Goal: Task Accomplishment & Management: Manage account settings

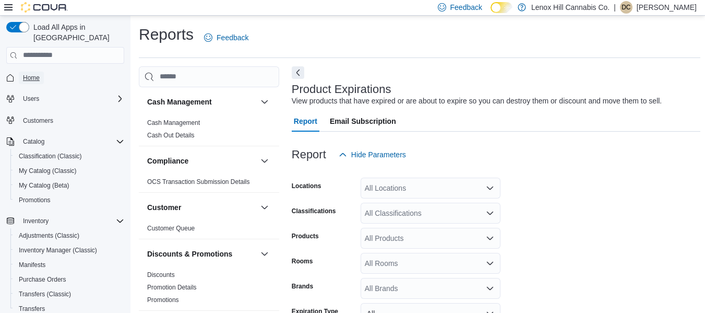
click at [30, 74] on span "Home" at bounding box center [31, 78] width 17 height 8
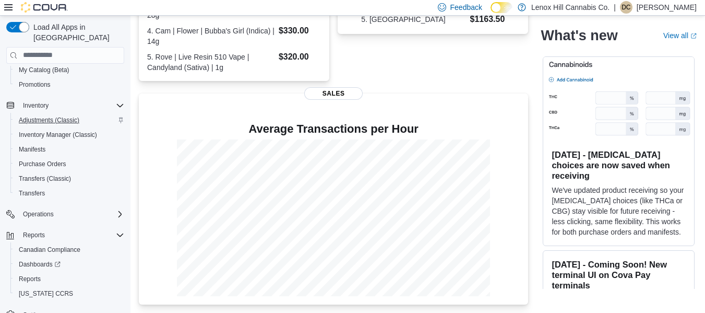
scroll to position [121, 0]
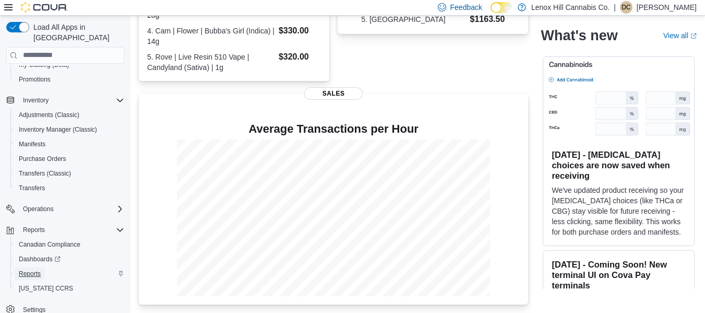
click at [25, 269] on span "Reports" at bounding box center [30, 273] width 22 height 8
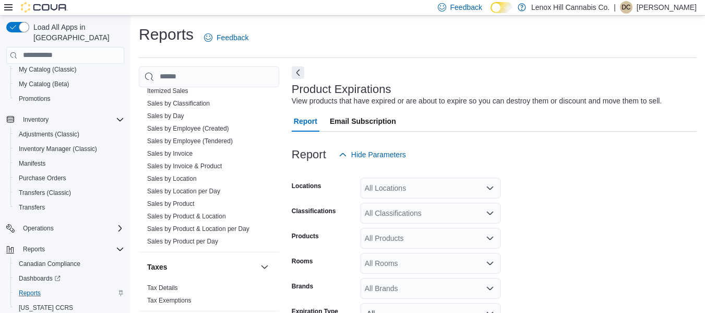
scroll to position [86, 0]
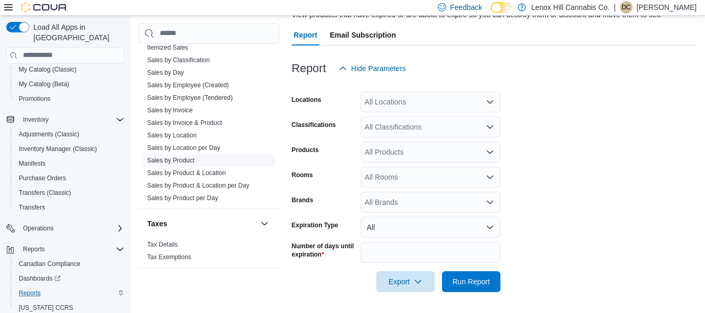
click at [177, 158] on link "Sales by Product" at bounding box center [170, 160] width 47 height 7
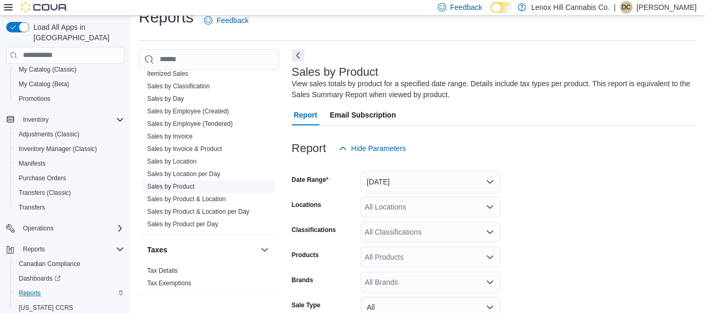
scroll to position [35, 0]
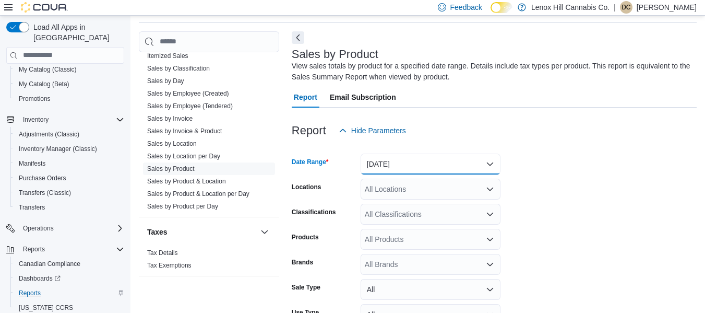
click at [374, 159] on button "[DATE]" at bounding box center [431, 163] width 140 height 21
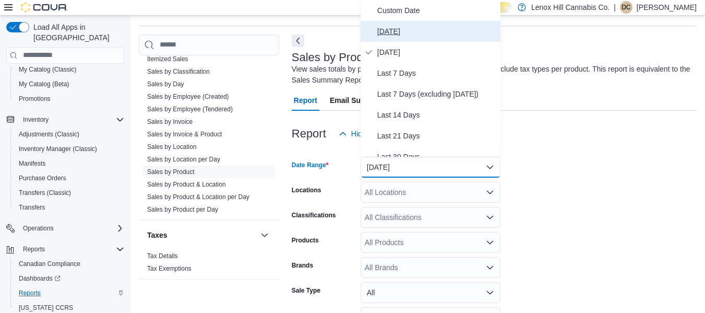
click at [400, 35] on span "[DATE]" at bounding box center [436, 31] width 119 height 13
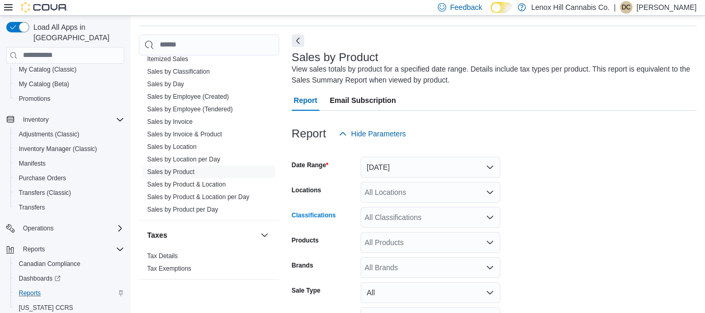
click at [384, 221] on div "All Classifications" at bounding box center [431, 217] width 140 height 21
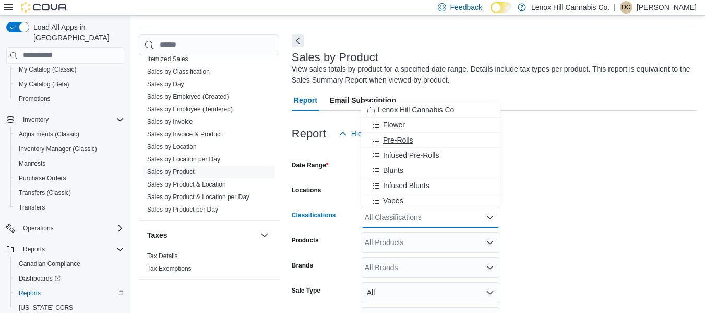
click at [380, 142] on span "Choose from the following options" at bounding box center [377, 140] width 11 height 10
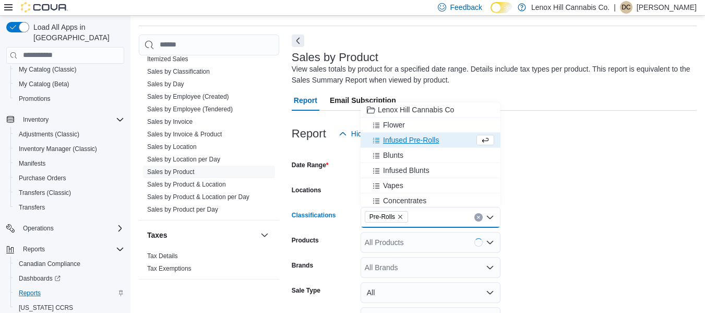
click at [380, 142] on span "Choose from the following options" at bounding box center [377, 140] width 11 height 10
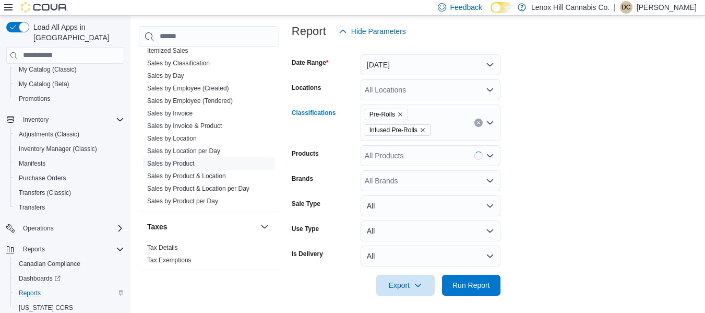
scroll to position [138, 0]
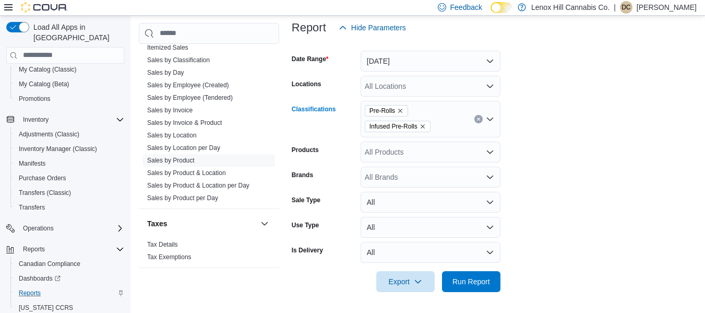
click at [421, 124] on icon "Remove Infused Pre-Rolls from selection in this group" at bounding box center [423, 126] width 6 height 6
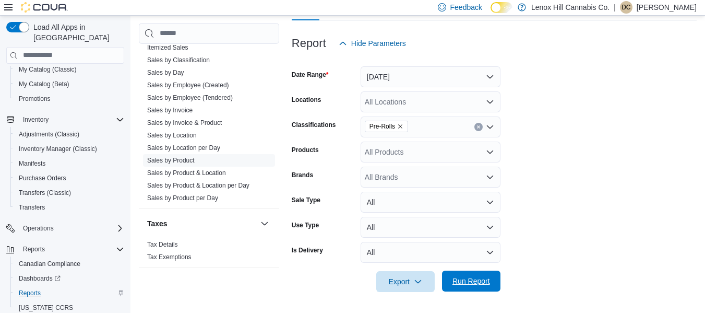
click at [469, 276] on span "Run Report" at bounding box center [471, 281] width 38 height 10
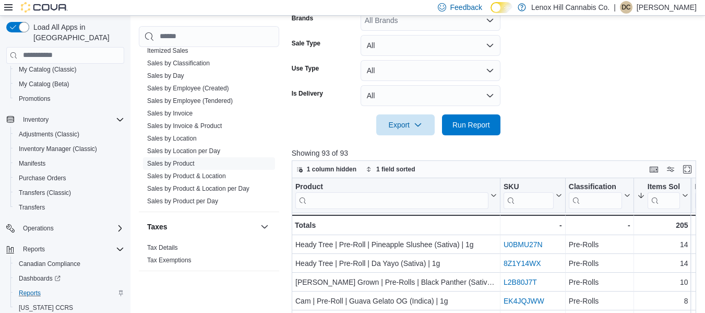
scroll to position [282, 0]
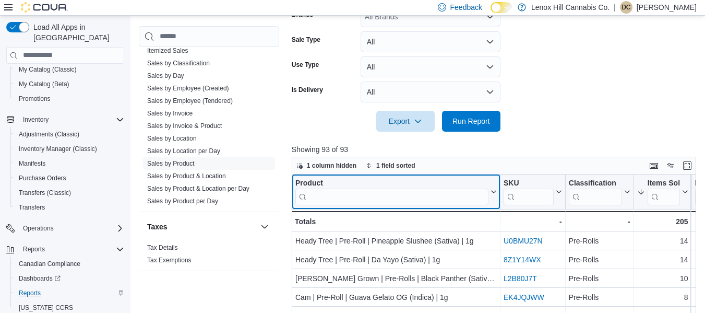
click at [404, 202] on input "search" at bounding box center [391, 196] width 193 height 17
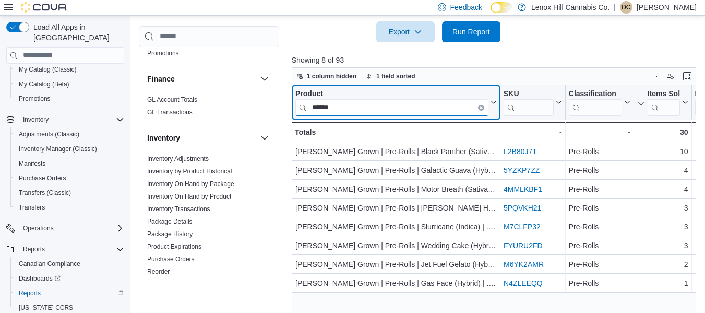
scroll to position [0, 0]
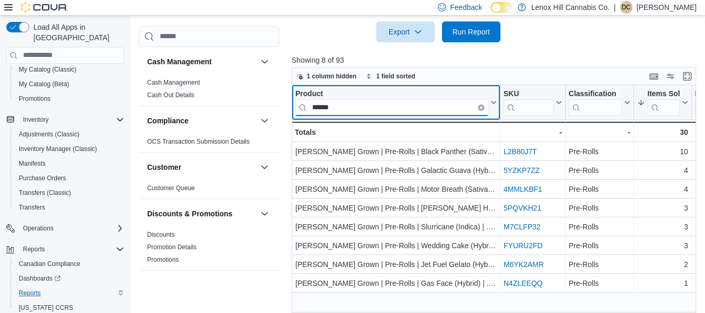
click at [348, 110] on input "******" at bounding box center [391, 107] width 193 height 17
type input "*"
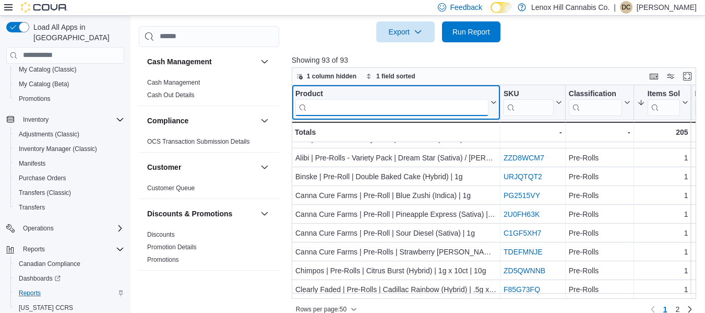
scroll to position [385, 0]
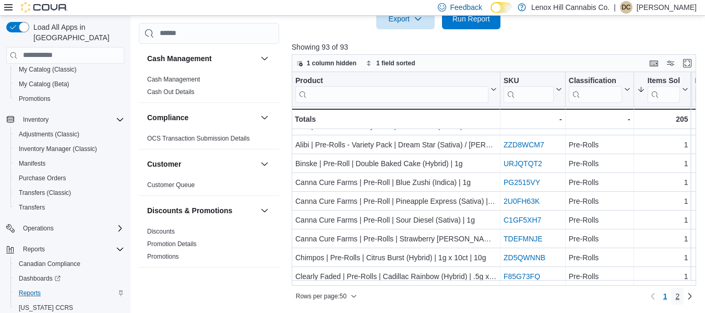
click at [680, 293] on span "2" at bounding box center [677, 296] width 4 height 10
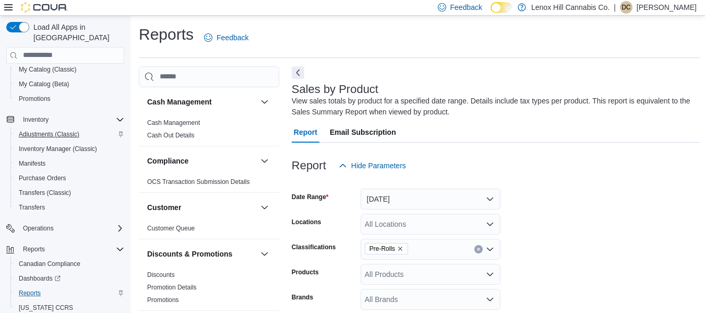
scroll to position [0, 0]
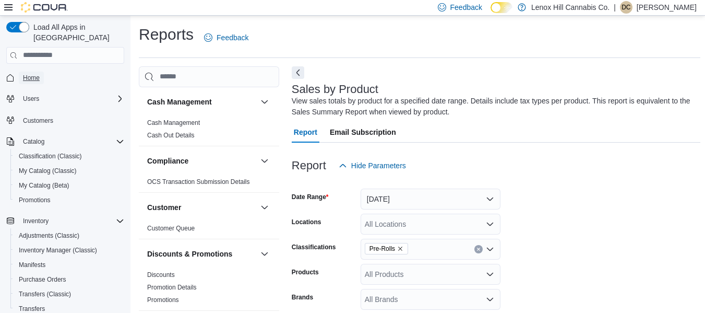
click at [29, 72] on span "Home" at bounding box center [31, 78] width 17 height 13
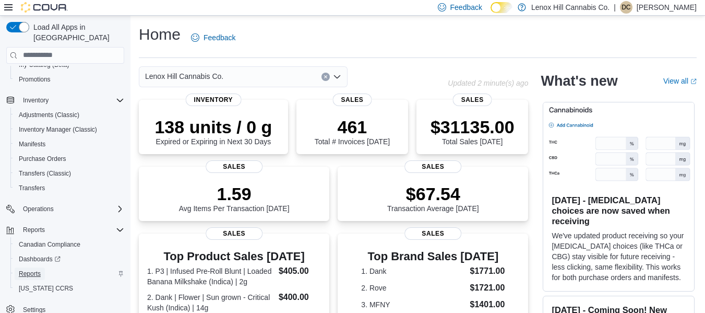
click at [32, 269] on span "Reports" at bounding box center [30, 273] width 22 height 8
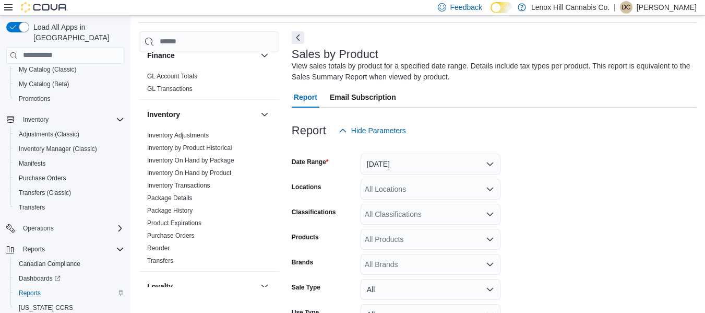
scroll to position [234, 0]
click at [187, 222] on link "Product Expirations" at bounding box center [174, 223] width 54 height 7
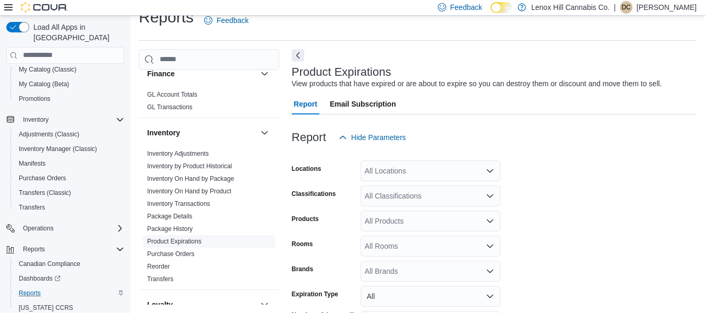
scroll to position [24, 0]
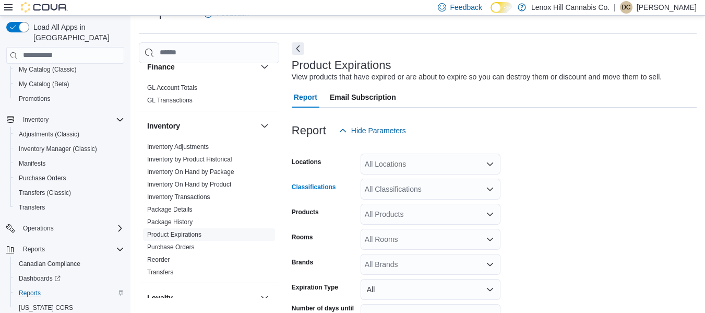
click at [399, 185] on div "All Classifications" at bounding box center [431, 188] width 140 height 21
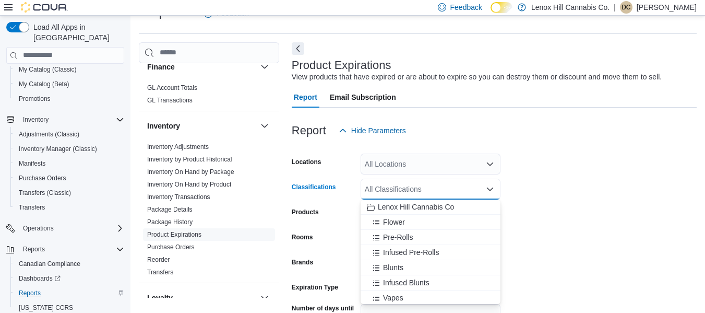
click at [399, 185] on div "All Classifications Combo box. Selected. Combo box input. All Classifications. …" at bounding box center [431, 188] width 140 height 21
click at [389, 253] on span "Infused Pre-Rolls" at bounding box center [411, 252] width 56 height 10
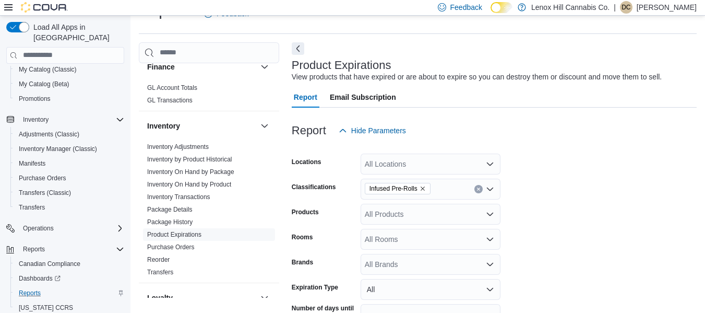
click at [605, 224] on form "Locations All Locations Classifications Infused Pre-Rolls Products All Products…" at bounding box center [494, 247] width 405 height 213
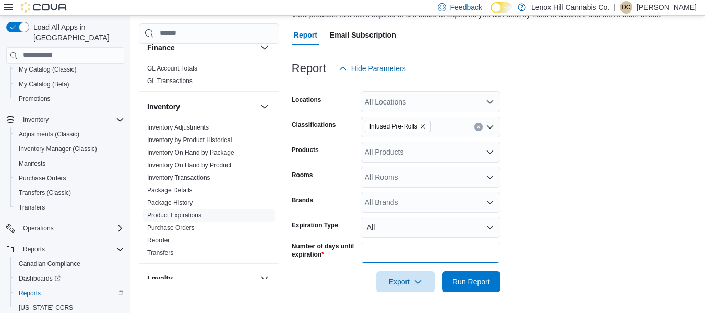
click at [375, 250] on input "**" at bounding box center [431, 252] width 140 height 21
type input "*"
type input "**"
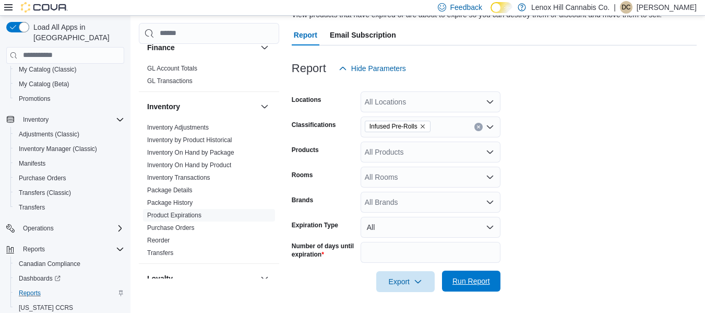
click at [481, 284] on span "Run Report" at bounding box center [471, 281] width 38 height 10
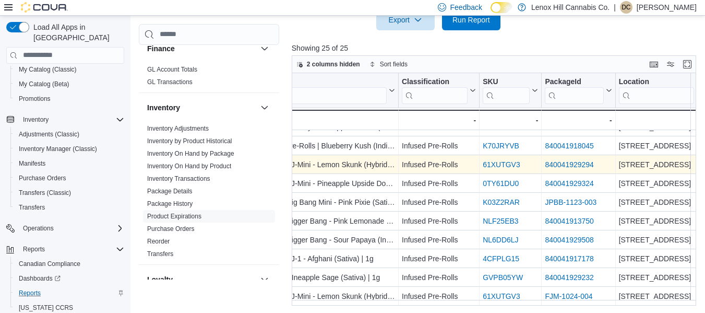
scroll to position [300, 91]
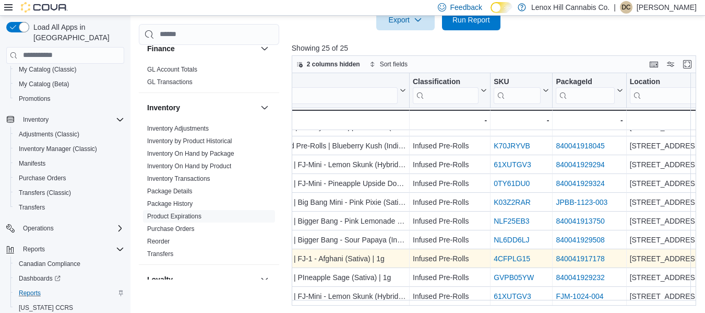
click at [499, 252] on div "4CFPLG15" at bounding box center [521, 258] width 55 height 13
click at [501, 254] on link "4CFPLG15" at bounding box center [512, 258] width 37 height 8
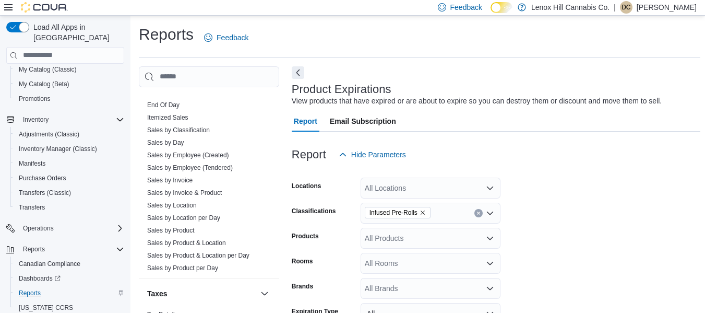
scroll to position [709, 0]
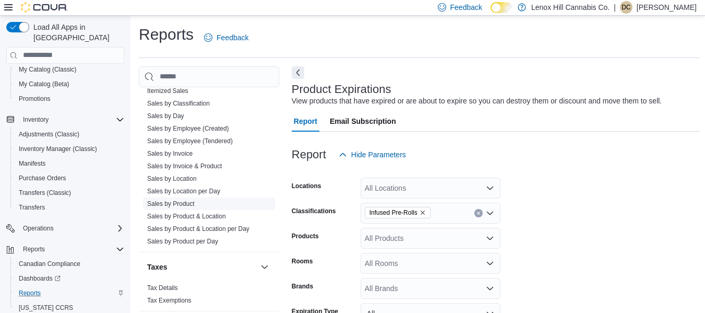
click at [181, 200] on link "Sales by Product" at bounding box center [170, 203] width 47 height 7
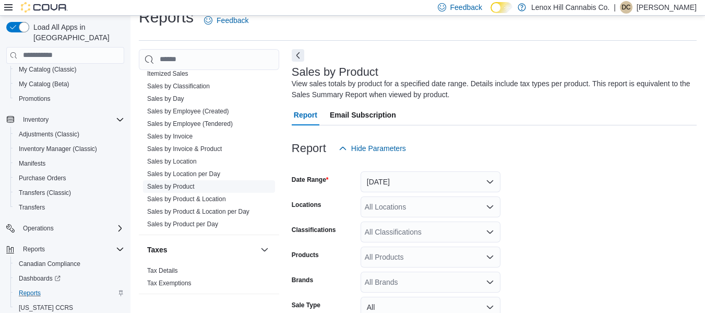
scroll to position [35, 0]
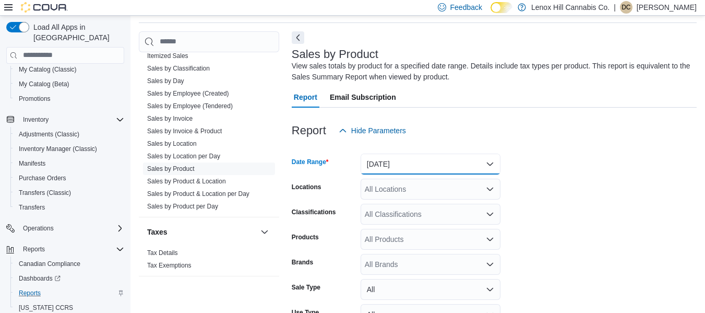
click at [394, 169] on button "Yesterday" at bounding box center [431, 163] width 140 height 21
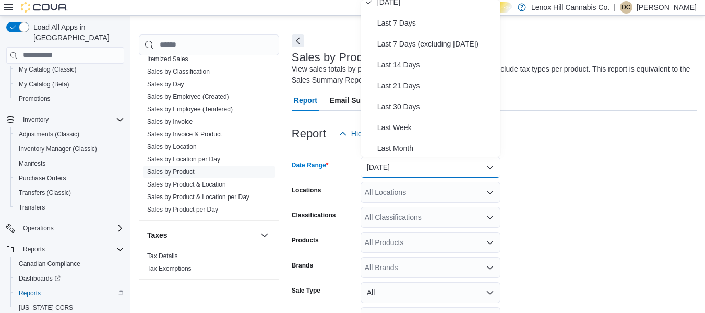
scroll to position [51, 0]
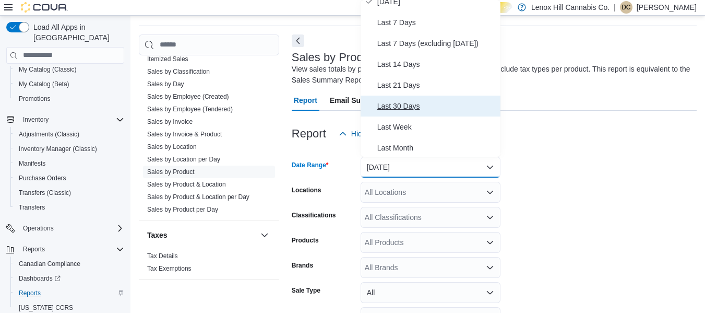
click at [400, 107] on span "Last 30 Days" at bounding box center [436, 106] width 119 height 13
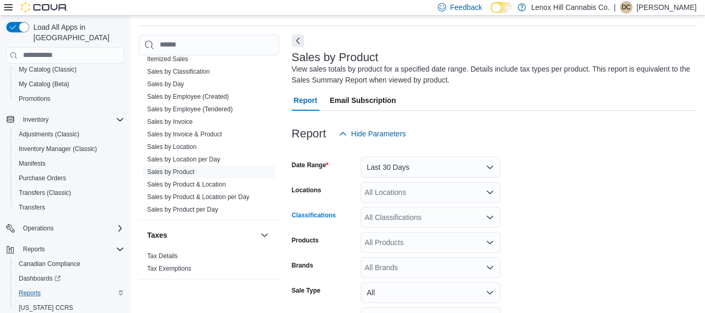
click at [383, 216] on div "All Classifications" at bounding box center [431, 217] width 140 height 21
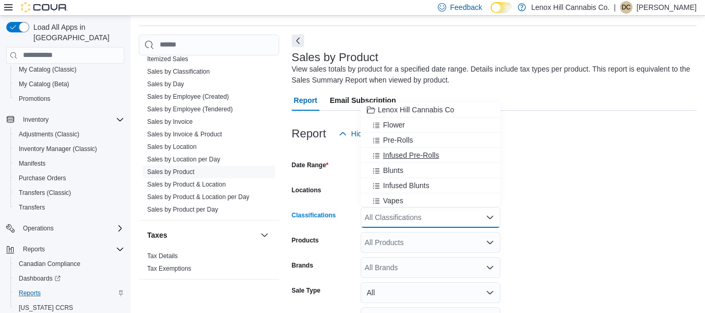
click at [399, 150] on span "Infused Pre-Rolls" at bounding box center [411, 155] width 56 height 10
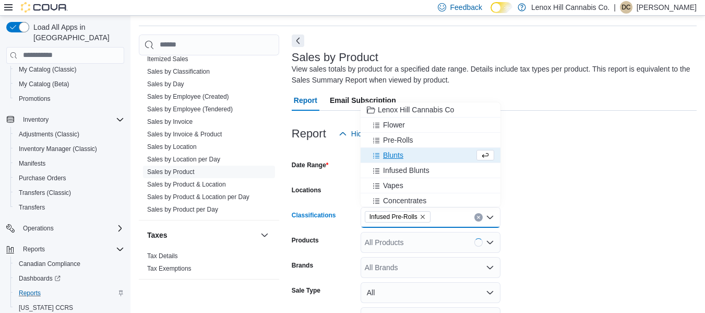
scroll to position [122, 0]
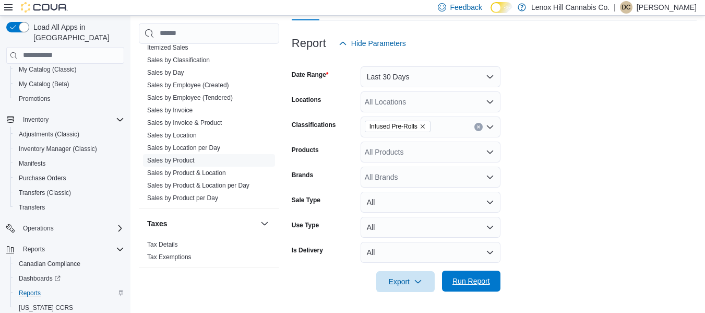
click at [455, 287] on span "Run Report" at bounding box center [471, 280] width 46 height 21
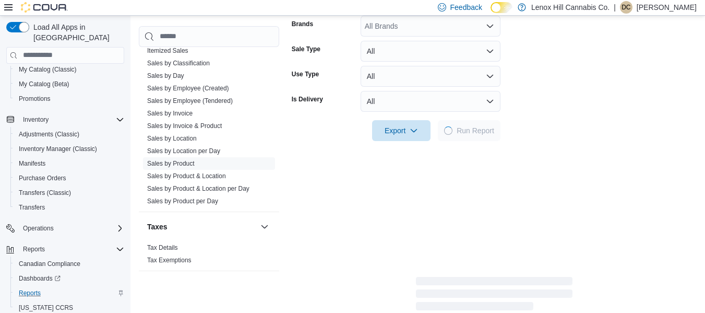
scroll to position [271, 0]
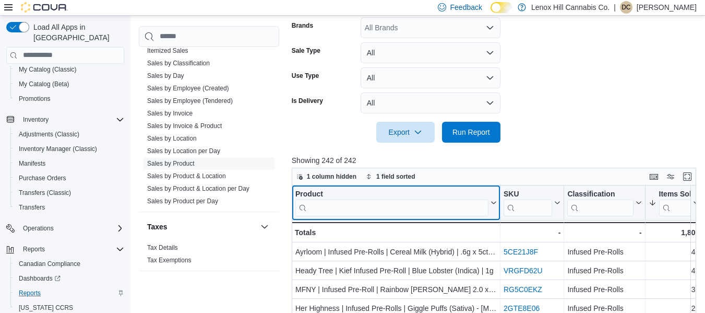
click at [356, 205] on input "search" at bounding box center [391, 207] width 193 height 17
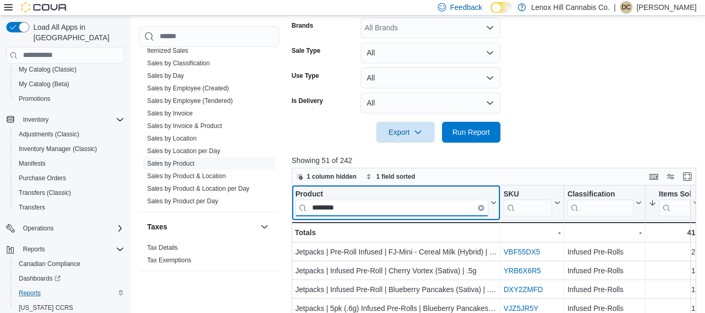
type input "********"
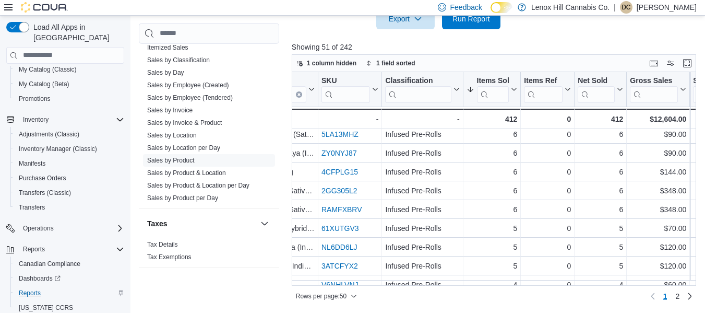
scroll to position [493, 0]
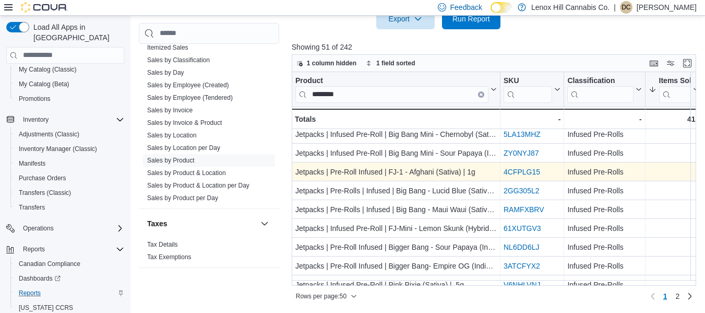
click at [514, 169] on link "4CFPLG15" at bounding box center [522, 172] width 37 height 8
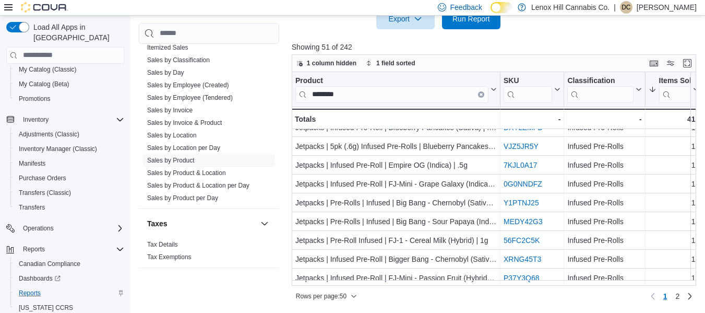
scroll to position [0, 0]
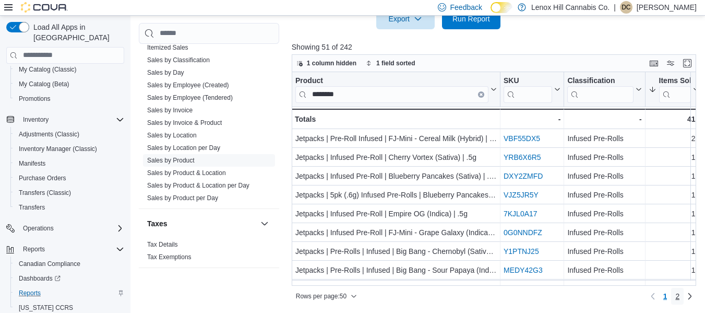
click at [684, 295] on link "2" at bounding box center [677, 296] width 13 height 17
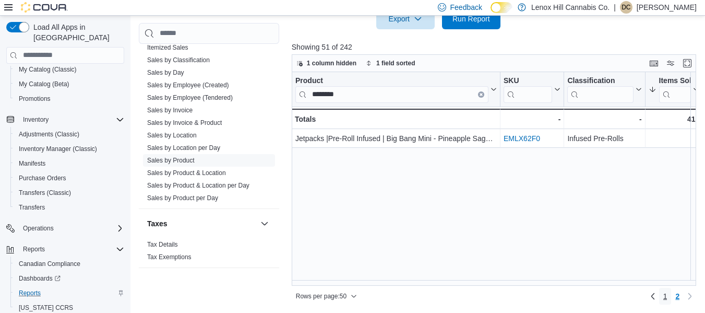
click at [668, 297] on span "1" at bounding box center [665, 296] width 4 height 10
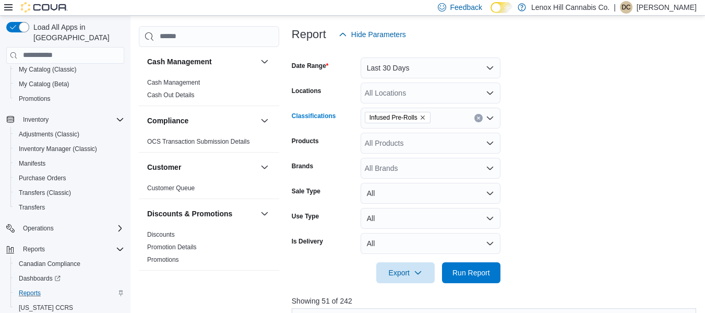
click at [422, 114] on icon "Remove Infused Pre-Rolls from selection in this group" at bounding box center [423, 117] width 6 height 6
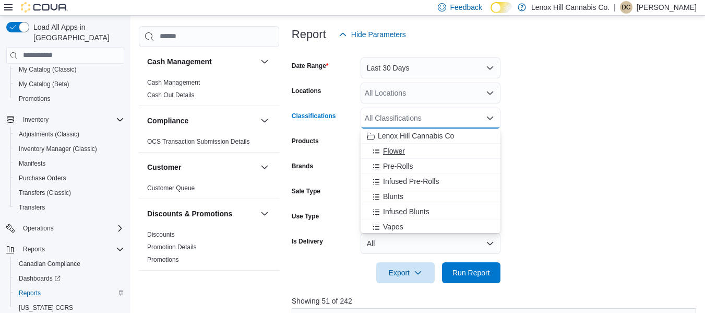
click at [396, 150] on span "Flower" at bounding box center [394, 151] width 22 height 10
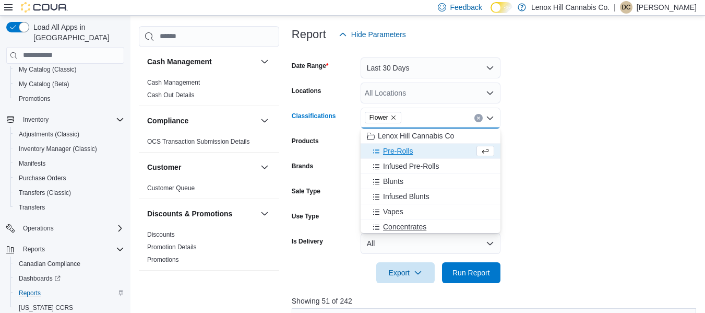
click at [387, 221] on button "Concentrates" at bounding box center [431, 226] width 140 height 15
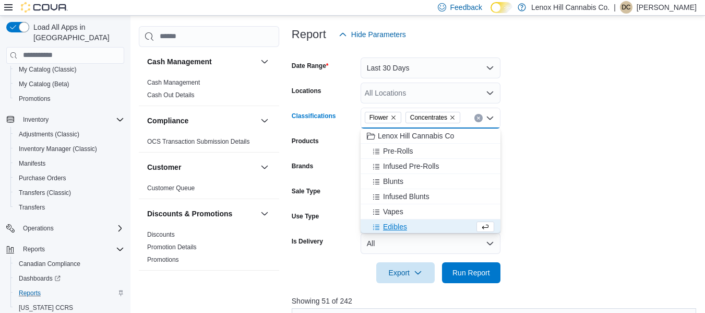
scroll to position [2, 0]
click at [394, 118] on icon "Remove Flower from selection in this group" at bounding box center [393, 117] width 6 height 6
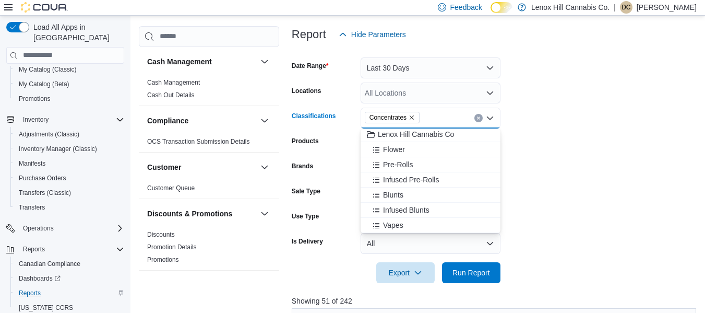
scroll to position [0, 0]
click at [411, 115] on icon "Remove Concentrates from selection in this group" at bounding box center [412, 117] width 6 height 6
click at [562, 82] on form "Date Range Last 30 Days Locations All Locations Classifications All Classificat…" at bounding box center [496, 164] width 409 height 238
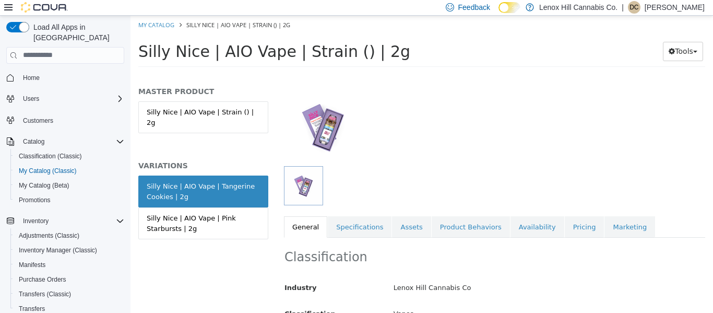
scroll to position [56, 0]
click at [565, 228] on link "Pricing" at bounding box center [585, 225] width 40 height 22
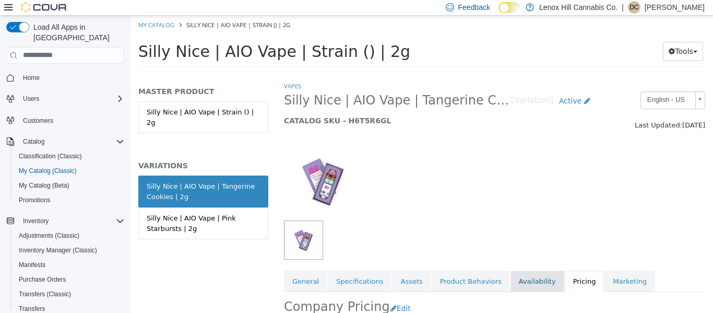
click at [514, 282] on link "Availability" at bounding box center [537, 281] width 54 height 22
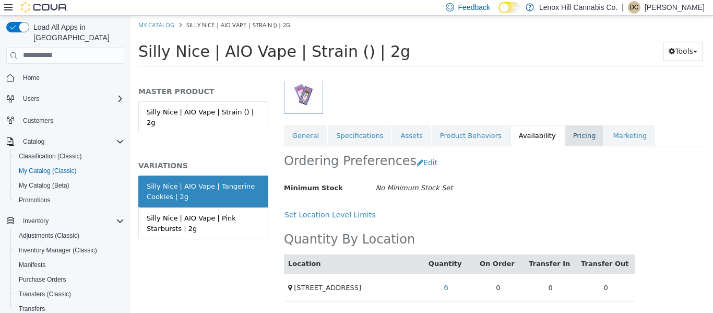
click at [565, 133] on link "Pricing" at bounding box center [585, 135] width 40 height 22
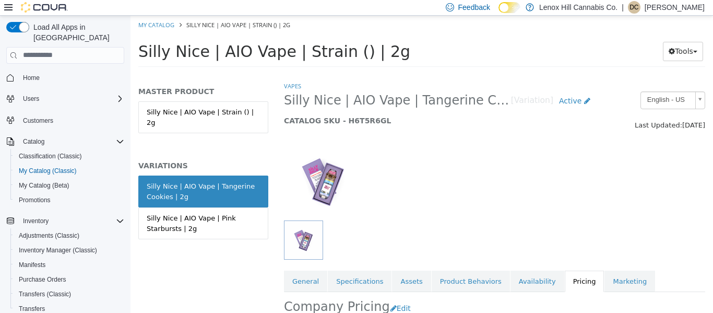
scroll to position [166, 0]
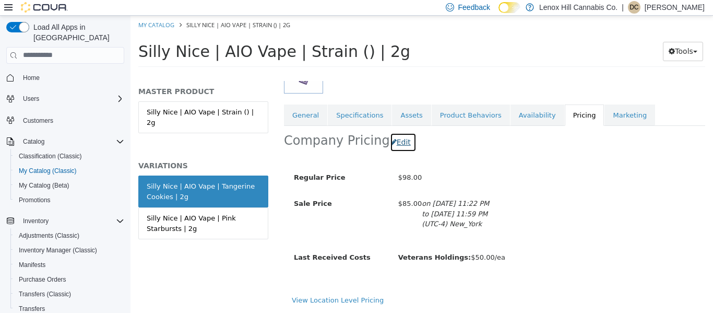
click at [397, 138] on button "Edit" at bounding box center [403, 141] width 27 height 19
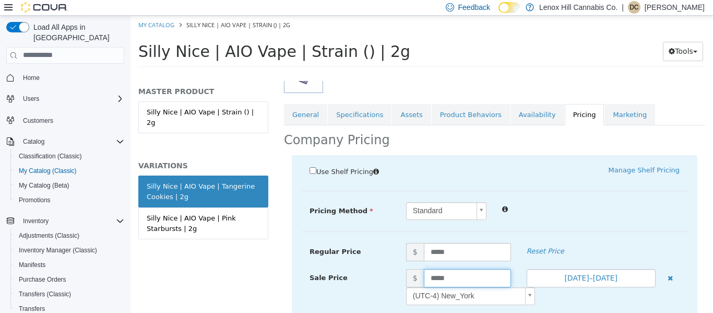
click at [434, 273] on input "*****" at bounding box center [467, 277] width 87 height 18
type input "*****"
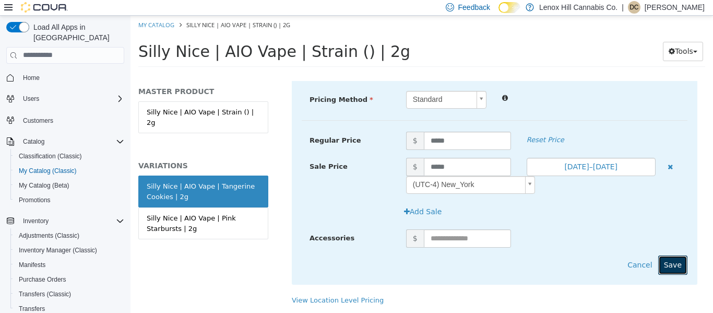
click at [663, 260] on button "Save" at bounding box center [672, 264] width 29 height 19
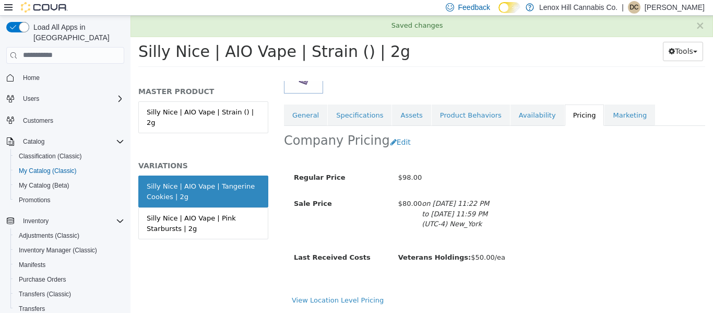
scroll to position [166, 0]
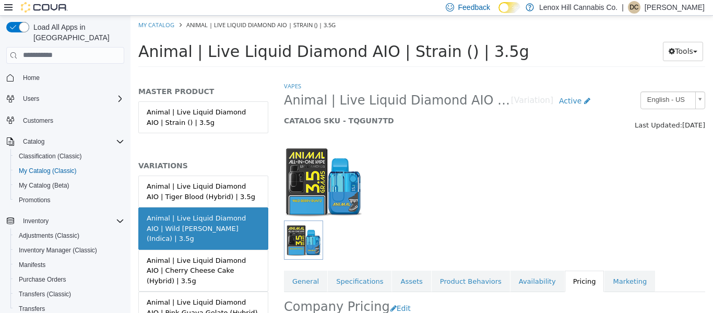
scroll to position [110, 0]
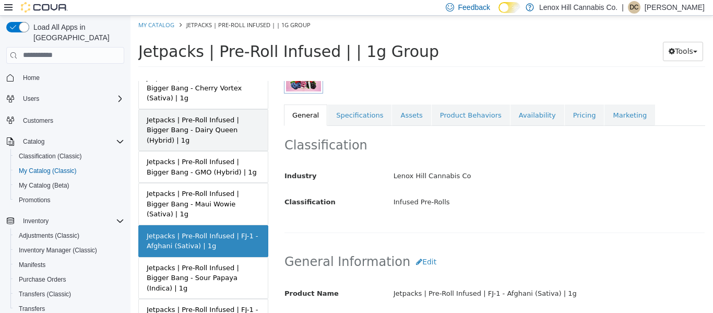
scroll to position [109, 0]
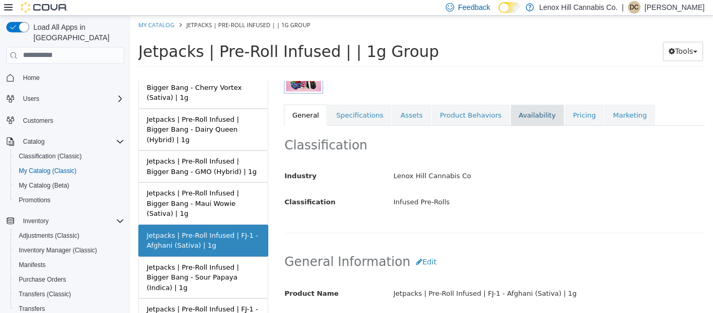
click at [521, 118] on link "Availability" at bounding box center [537, 115] width 54 height 22
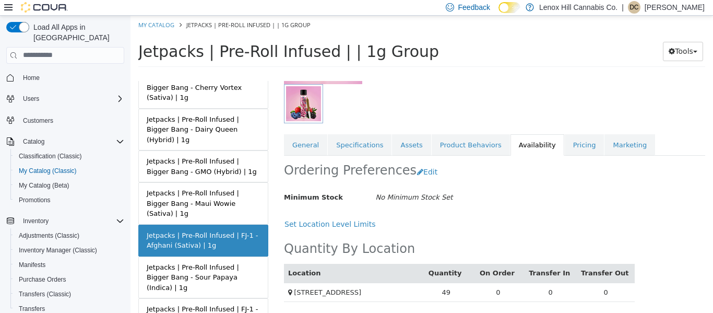
scroll to position [153, 0]
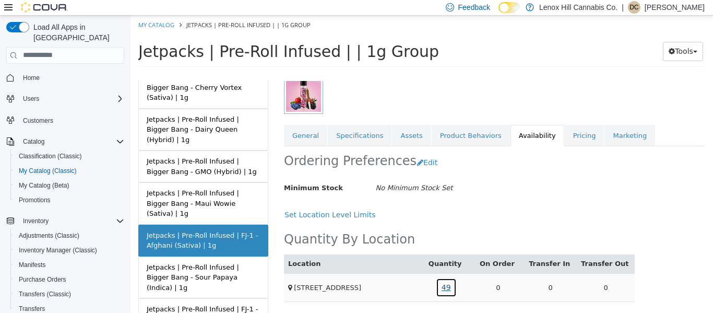
click at [444, 277] on link "49" at bounding box center [446, 286] width 21 height 19
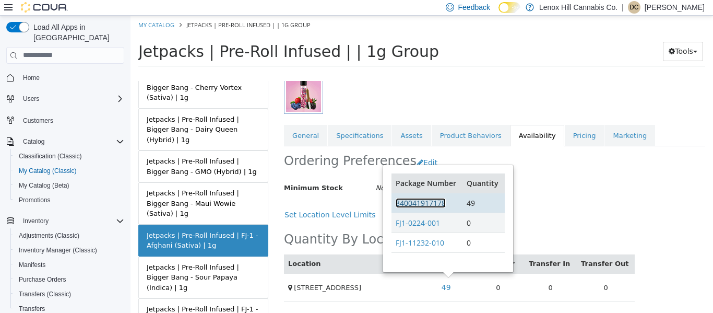
click at [419, 197] on link "840041917178" at bounding box center [421, 202] width 50 height 10
click at [461, 51] on h1 "Jetpacks | Pre-Roll Infused | | 1g Group" at bounding box center [381, 51] width 487 height 20
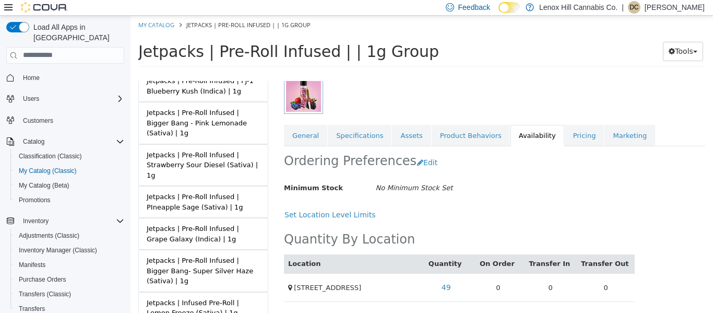
scroll to position [587, 0]
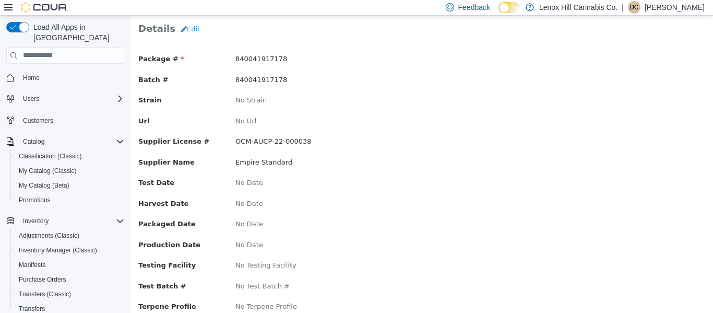
scroll to position [61, 0]
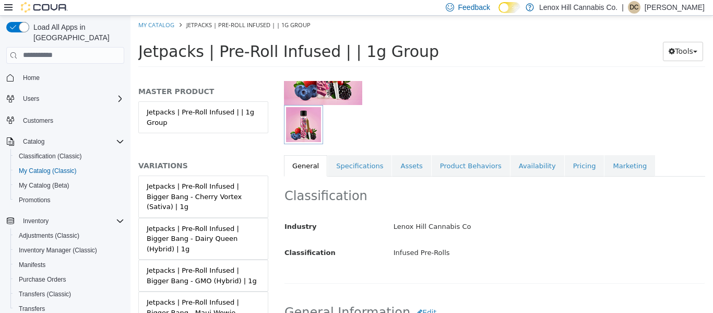
scroll to position [116, 4]
click at [510, 167] on link "Availability" at bounding box center [537, 165] width 54 height 22
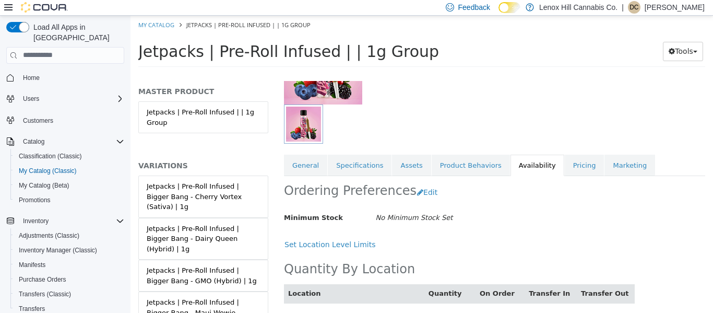
scroll to position [153, 4]
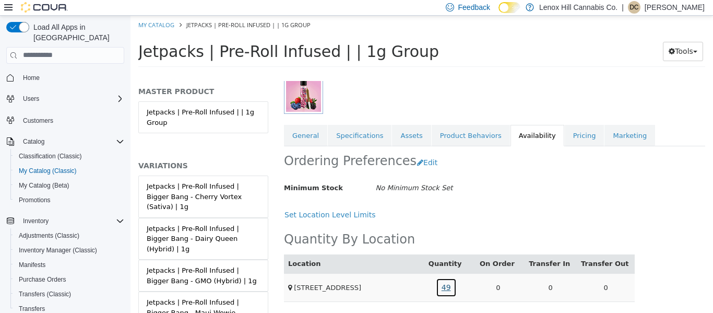
click at [446, 280] on link "49" at bounding box center [446, 286] width 21 height 19
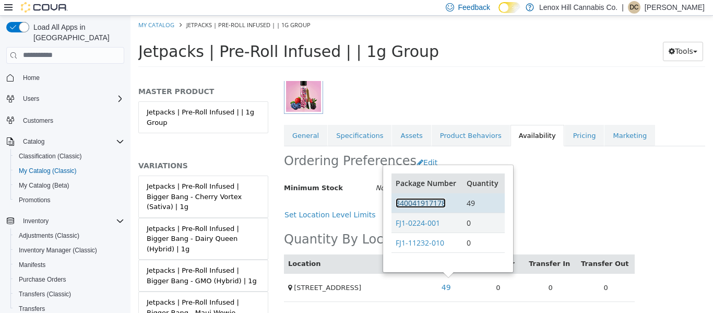
click at [419, 197] on link "840041917178" at bounding box center [421, 202] width 50 height 10
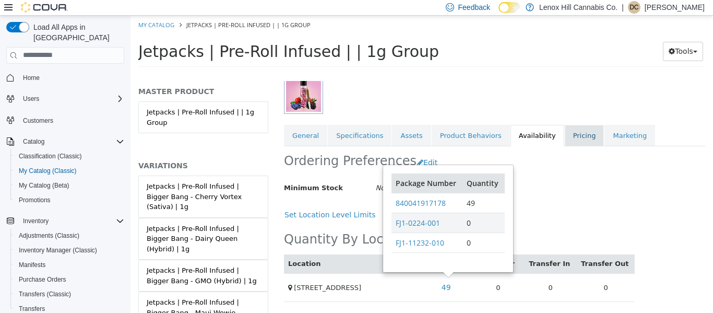
click at [565, 125] on link "Pricing" at bounding box center [585, 135] width 40 height 22
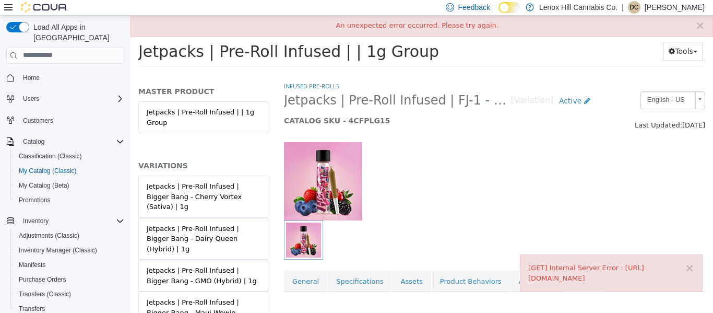
scroll to position [1, 2]
click at [693, 267] on button "×" at bounding box center [689, 267] width 9 height 11
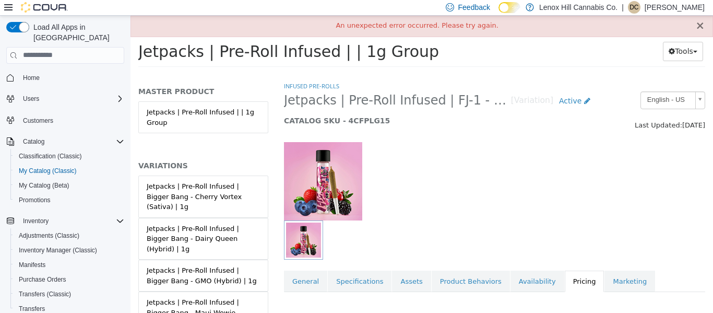
click at [698, 26] on button "×" at bounding box center [699, 25] width 9 height 11
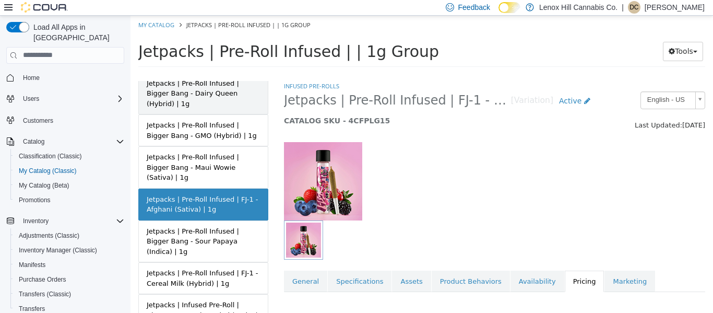
scroll to position [146, 0]
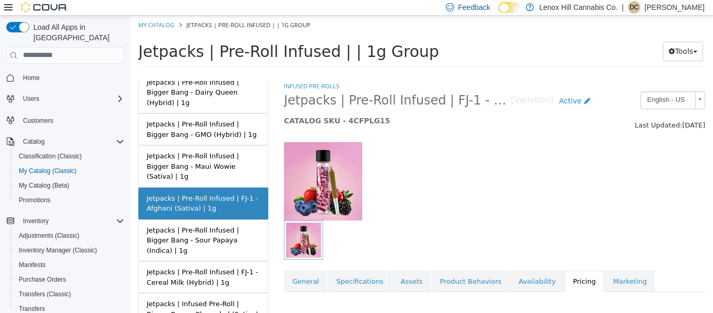
click at [203, 193] on div "Jetpacks | Pre-Roll Infused | FJ-1 - Afghani (Sativa) | 1g" at bounding box center [203, 203] width 113 height 20
click at [510, 288] on link "Availability" at bounding box center [537, 281] width 54 height 22
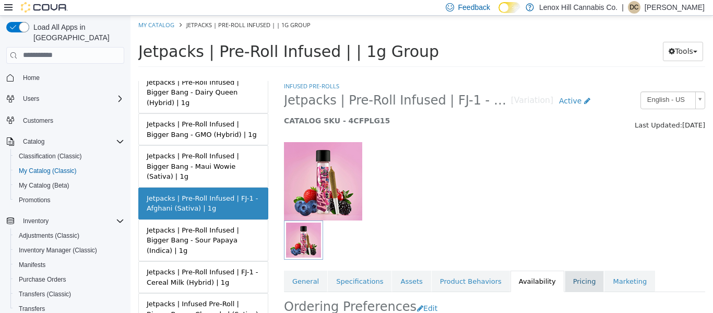
click at [565, 284] on link "Pricing" at bounding box center [585, 281] width 40 height 22
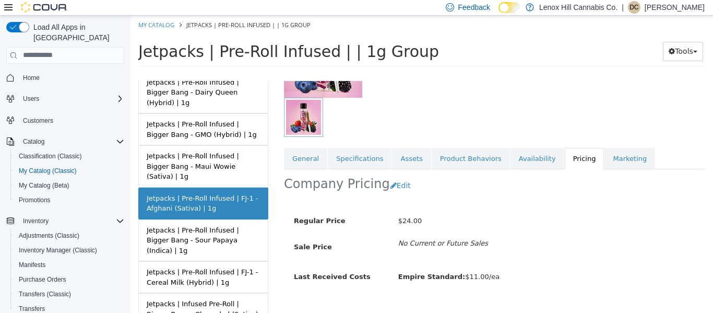
scroll to position [150, 4]
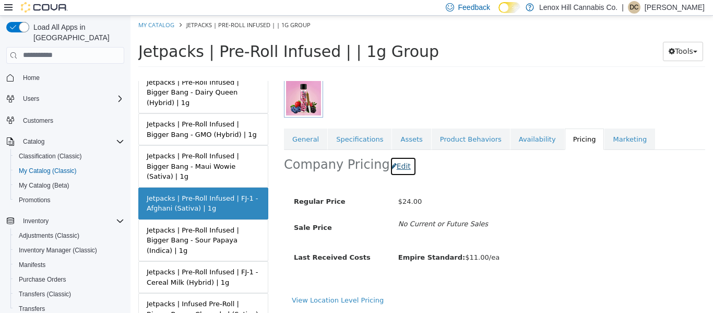
click at [399, 156] on button "Edit" at bounding box center [403, 165] width 27 height 19
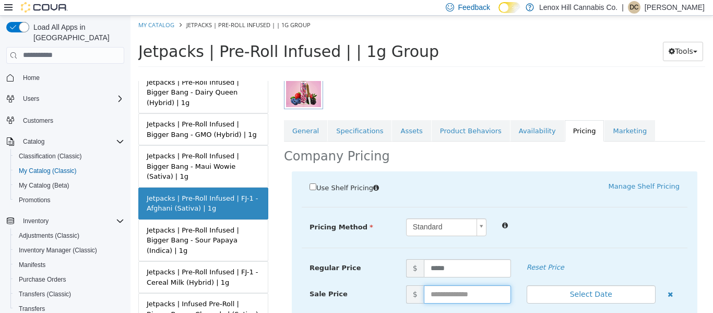
click at [428, 288] on input "text" at bounding box center [467, 293] width 87 height 18
type input "**"
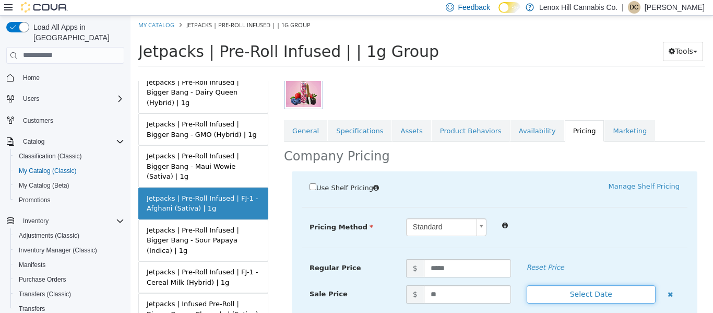
click at [534, 286] on button "Select Date" at bounding box center [591, 293] width 129 height 18
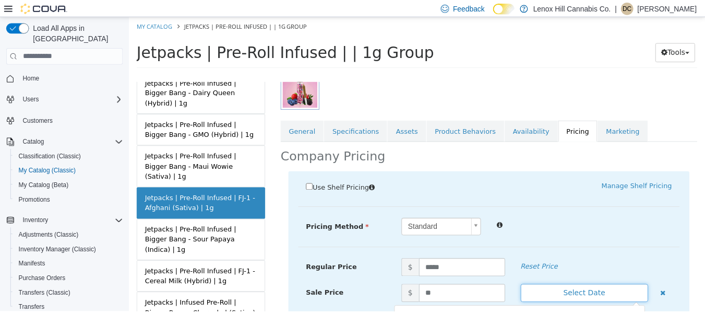
scroll to position [268, 4]
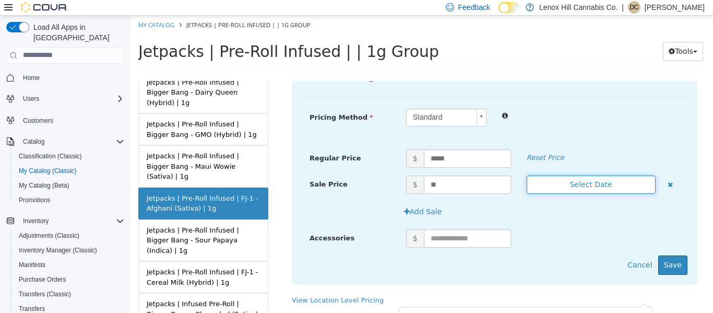
click at [559, 180] on button "Select Date" at bounding box center [591, 184] width 129 height 18
click at [546, 175] on button "Select Date" at bounding box center [591, 184] width 129 height 18
click at [594, 175] on button "Select Date" at bounding box center [591, 184] width 129 height 18
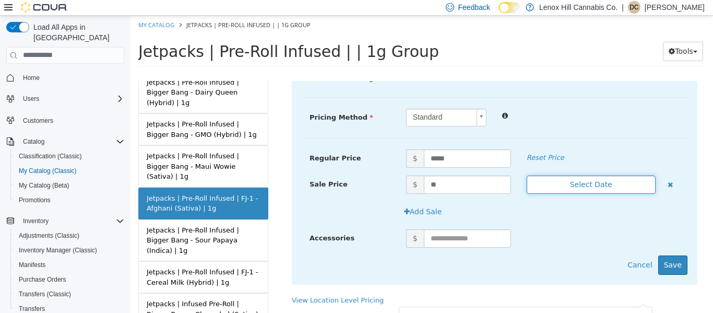
click at [594, 175] on button "Select Date" at bounding box center [591, 184] width 129 height 18
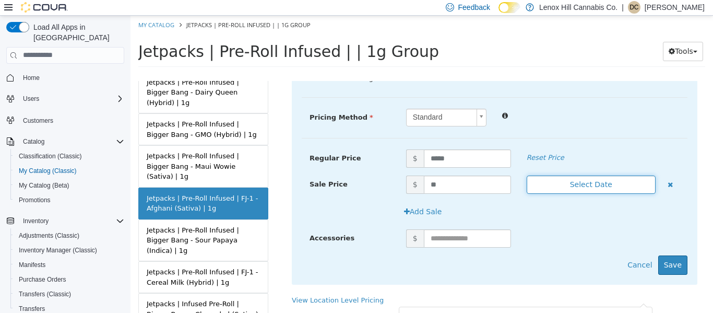
click at [594, 175] on button "Select Date" at bounding box center [591, 184] width 129 height 18
click at [21, 72] on link "Home" at bounding box center [31, 78] width 25 height 13
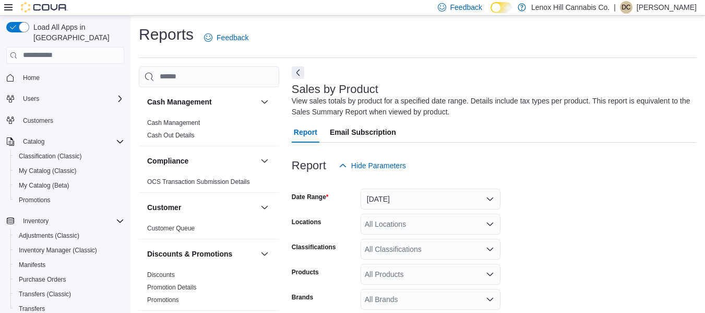
scroll to position [35, 0]
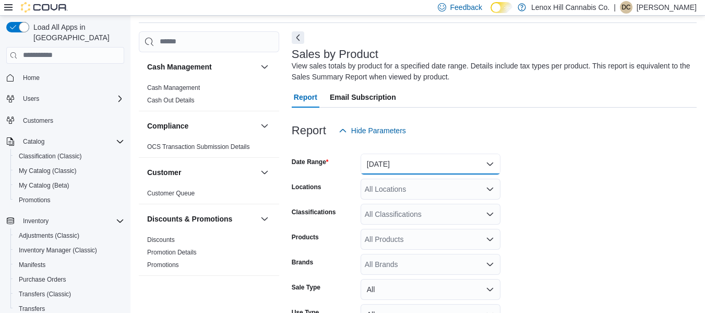
click at [401, 168] on button "[DATE]" at bounding box center [431, 163] width 140 height 21
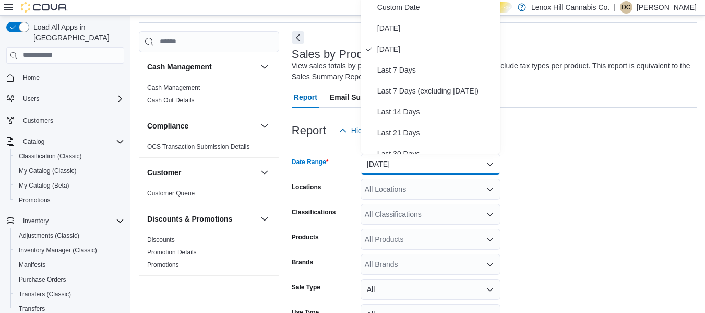
scroll to position [32, 0]
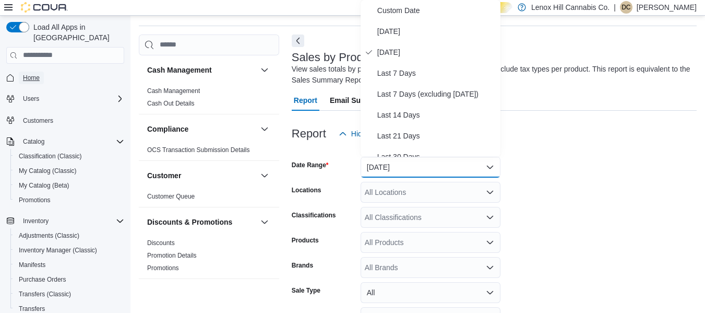
click at [30, 74] on span "Home" at bounding box center [31, 78] width 17 height 8
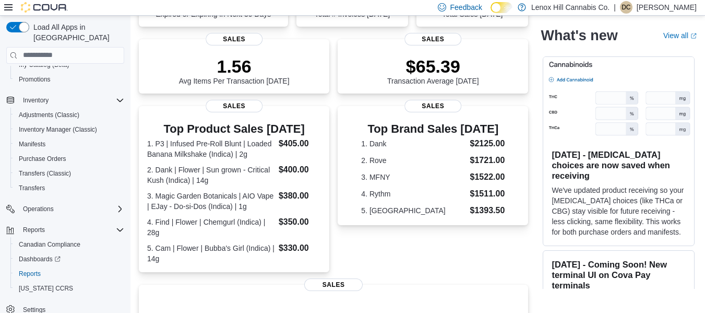
scroll to position [318, 0]
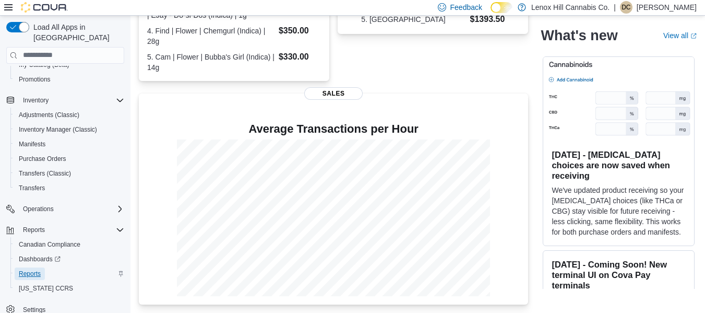
click at [37, 269] on span "Reports" at bounding box center [30, 273] width 22 height 8
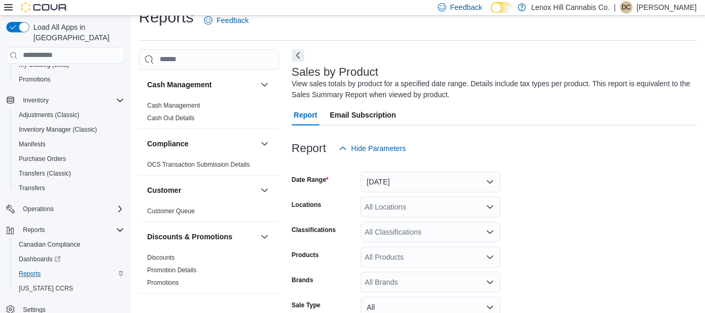
scroll to position [35, 0]
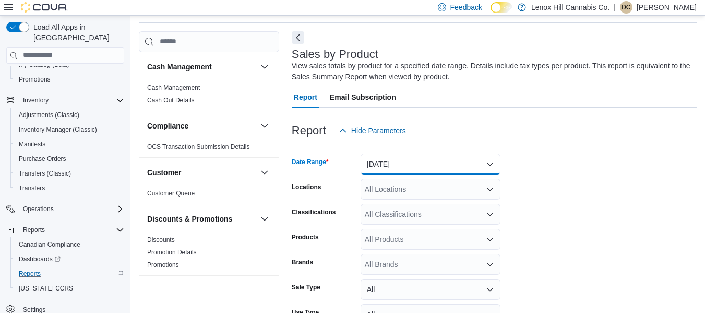
click at [377, 159] on button "[DATE]" at bounding box center [431, 163] width 140 height 21
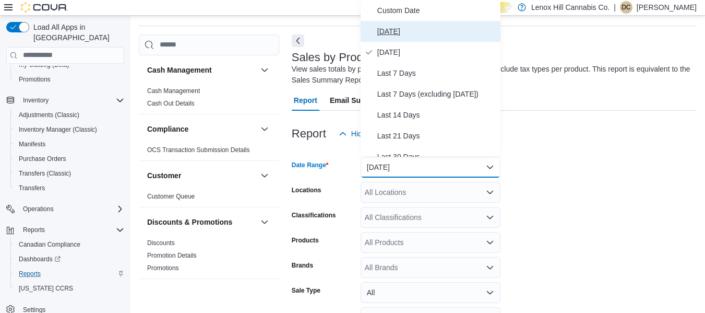
click at [381, 26] on span "[DATE]" at bounding box center [436, 31] width 119 height 13
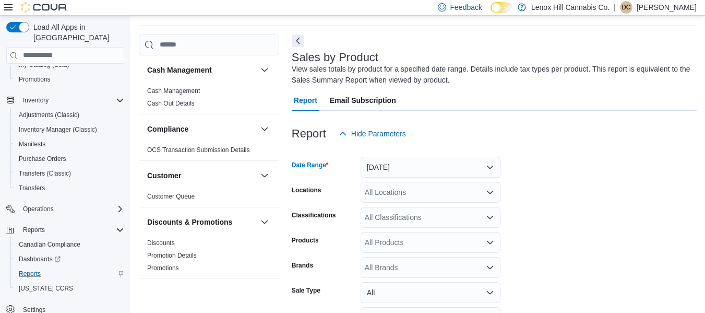
click at [383, 217] on div "All Classifications" at bounding box center [431, 217] width 140 height 21
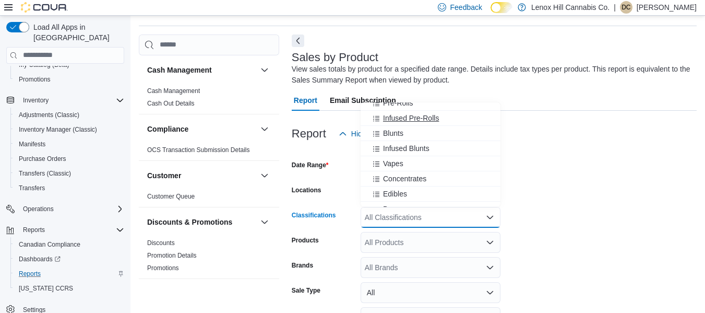
scroll to position [0, 0]
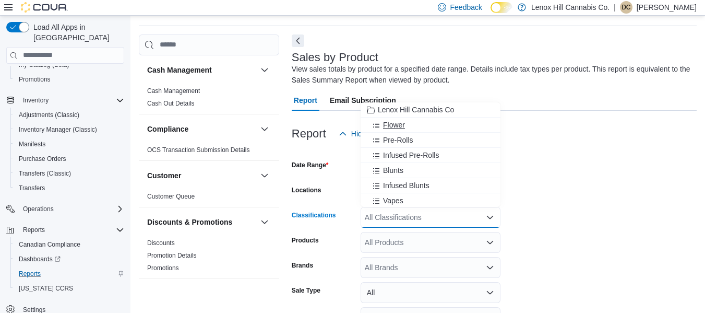
click at [399, 118] on button "Flower" at bounding box center [431, 124] width 140 height 15
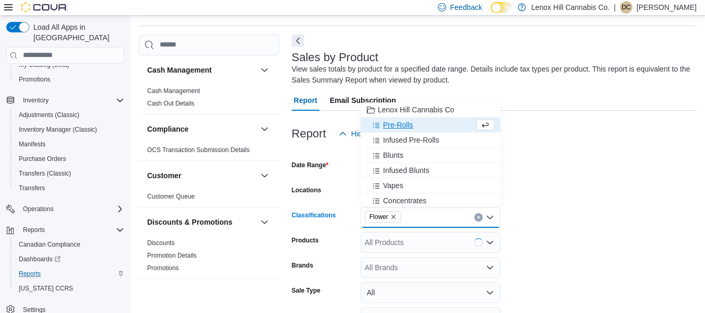
click at [542, 153] on div at bounding box center [494, 150] width 405 height 13
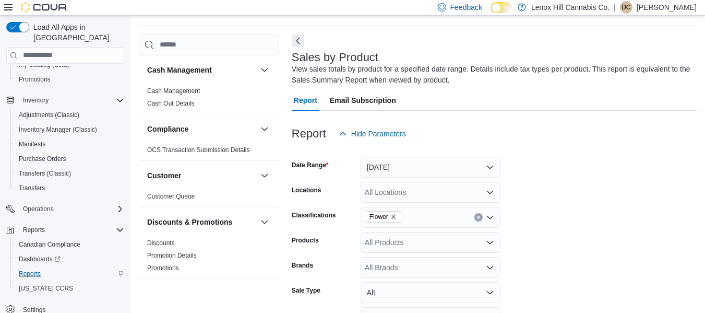
scroll to position [122, 0]
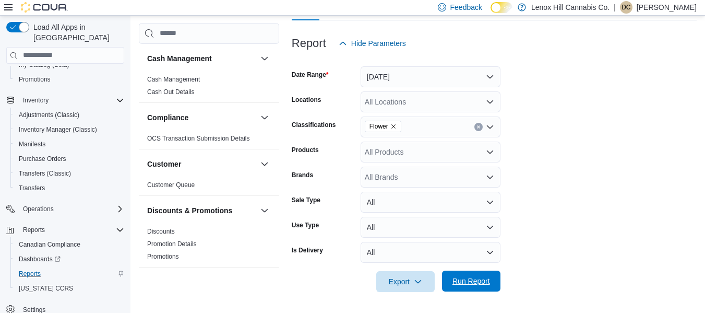
click at [465, 275] on span "Run Report" at bounding box center [471, 280] width 46 height 21
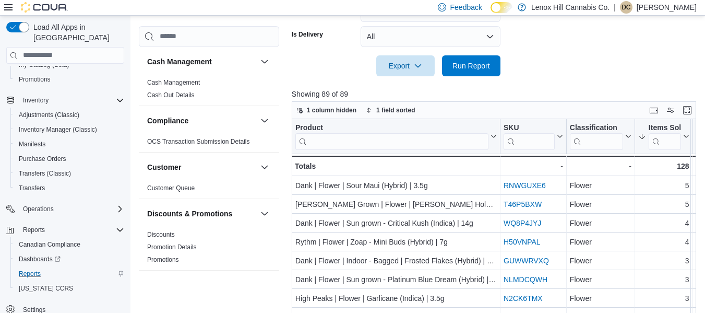
scroll to position [374, 0]
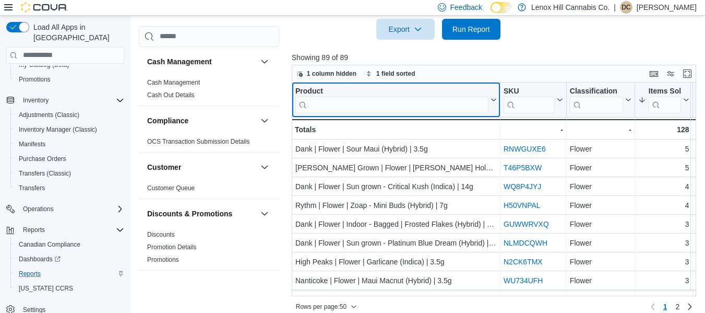
click at [422, 111] on input "search" at bounding box center [391, 105] width 193 height 17
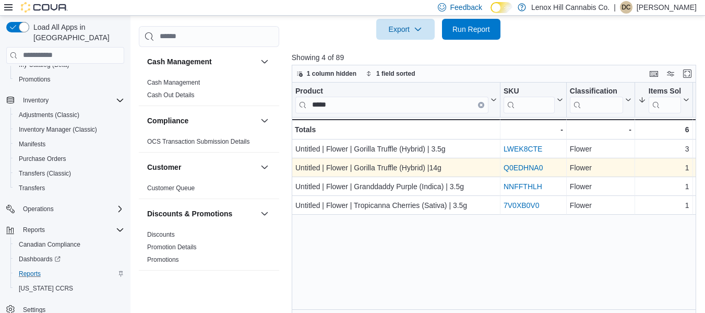
click at [513, 164] on link "Q0EDHNA0" at bounding box center [523, 167] width 39 height 8
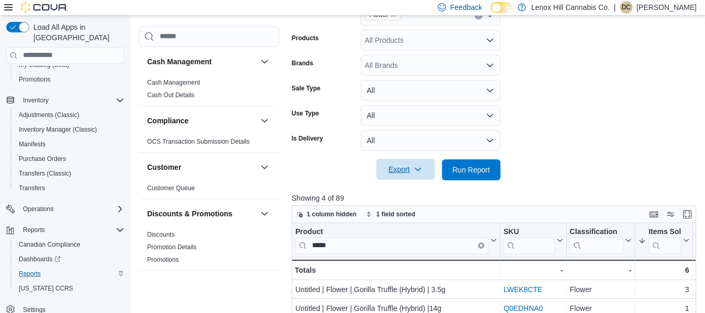
scroll to position [234, 0]
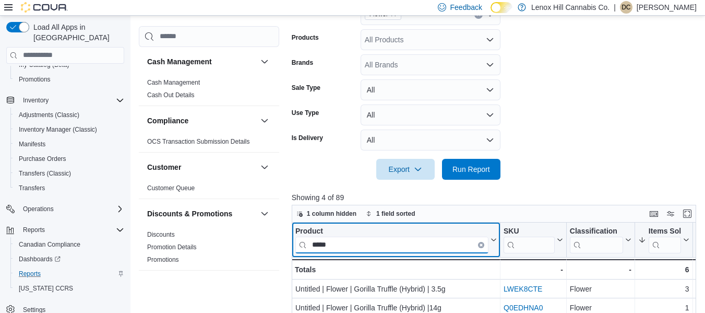
click at [385, 246] on input "*****" at bounding box center [391, 244] width 193 height 17
type input "*"
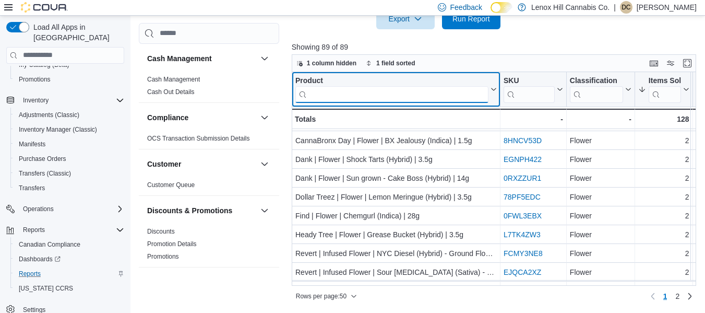
scroll to position [224, 0]
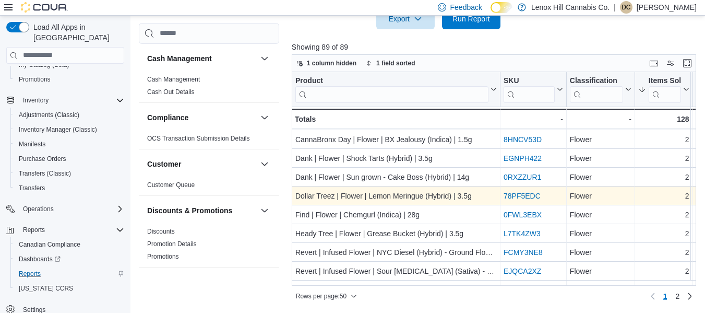
click at [527, 193] on link "78PF5EDC" at bounding box center [522, 196] width 37 height 8
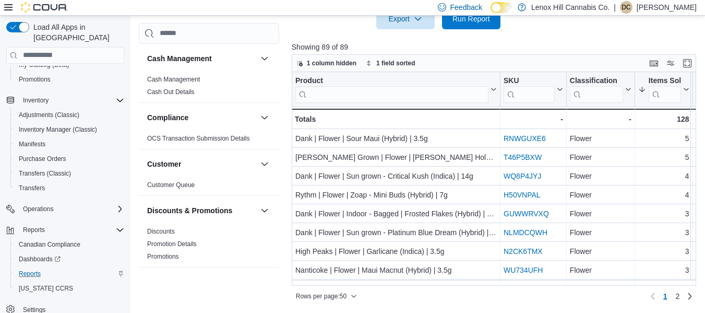
scroll to position [0, 0]
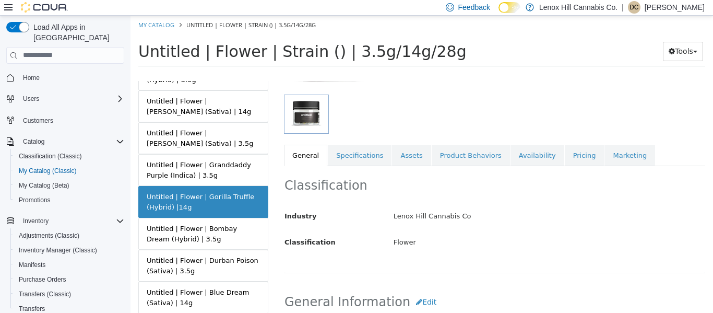
scroll to position [439, 0]
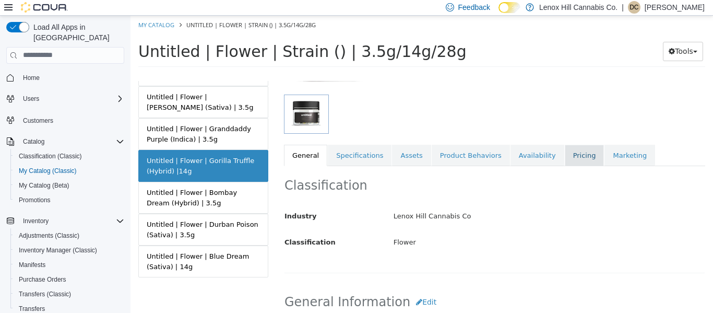
click at [565, 156] on link "Pricing" at bounding box center [585, 155] width 40 height 22
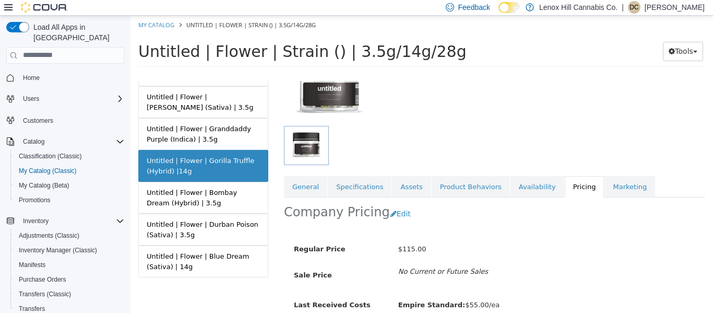
scroll to position [150, 0]
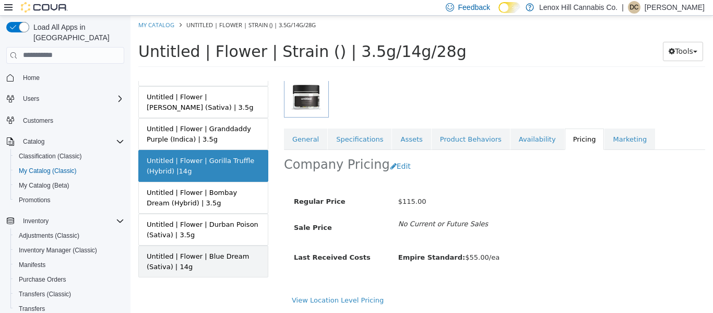
click at [223, 264] on div "Untitled | Flower | Blue Dream (Sativa) | 14g" at bounding box center [203, 261] width 113 height 20
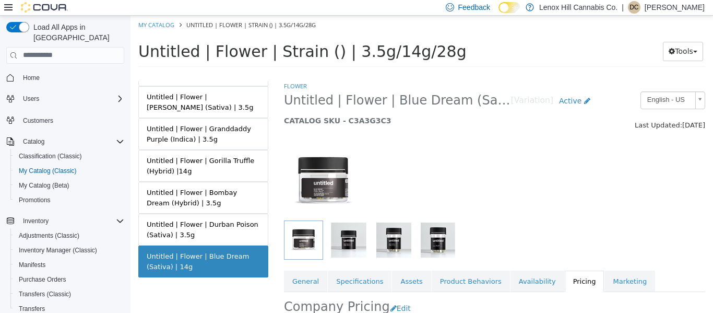
scroll to position [150, 0]
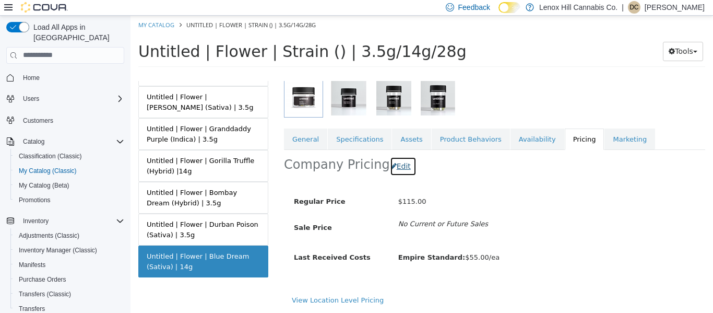
click at [401, 160] on button "Edit" at bounding box center [403, 165] width 27 height 19
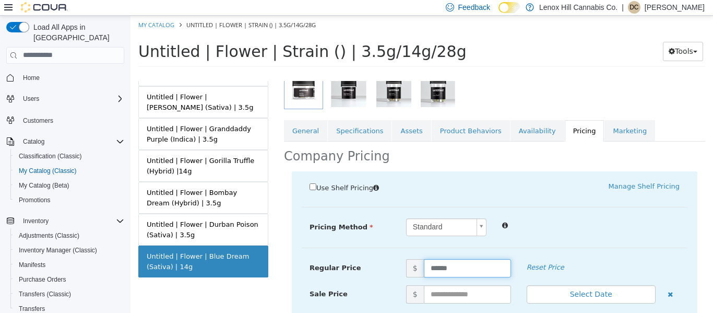
click at [440, 270] on input "******" at bounding box center [467, 267] width 87 height 18
type input "******"
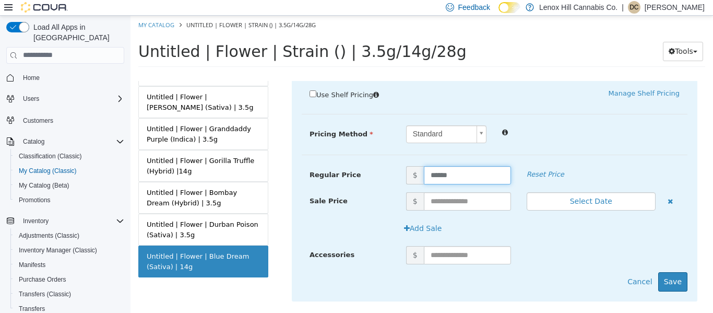
scroll to position [244, 0]
click at [670, 276] on button "Save" at bounding box center [672, 280] width 29 height 19
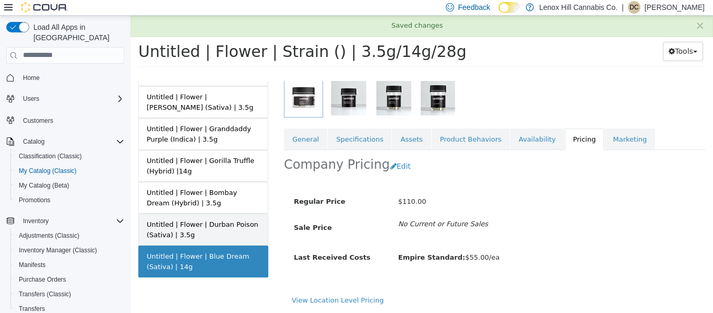
scroll to position [150, 0]
click at [227, 224] on div "Untitled | Flower | Durban Poison (Sativa) | 3.5g" at bounding box center [203, 229] width 113 height 20
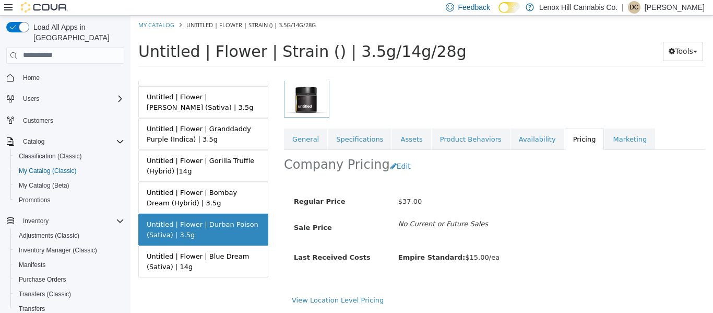
scroll to position [150, 4]
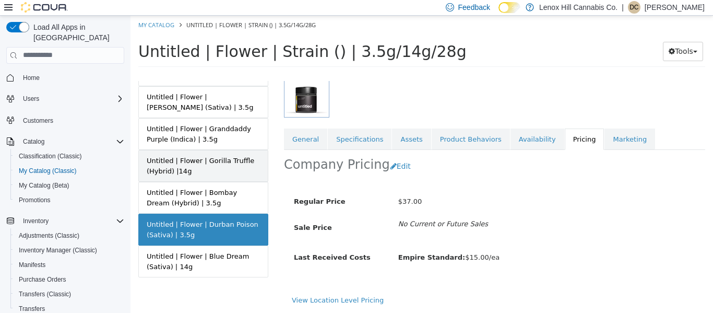
click at [201, 158] on div "Untitled | Flower | Gorilla Truffle (Hybrid) |14g" at bounding box center [203, 165] width 113 height 20
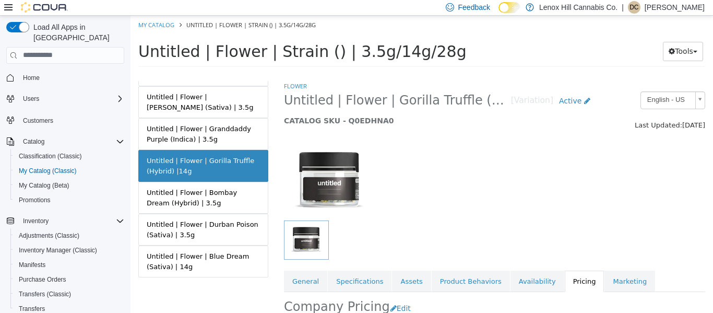
scroll to position [150, 2]
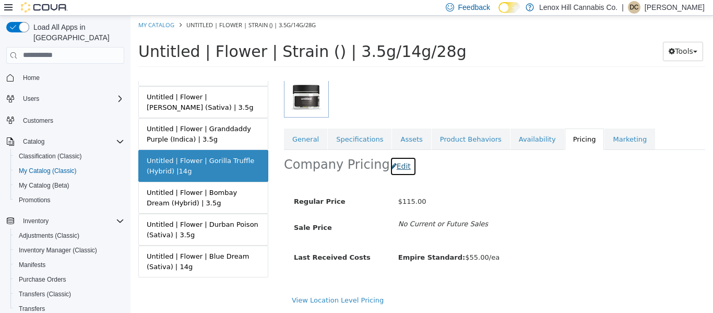
click at [403, 156] on button "Edit" at bounding box center [403, 165] width 27 height 19
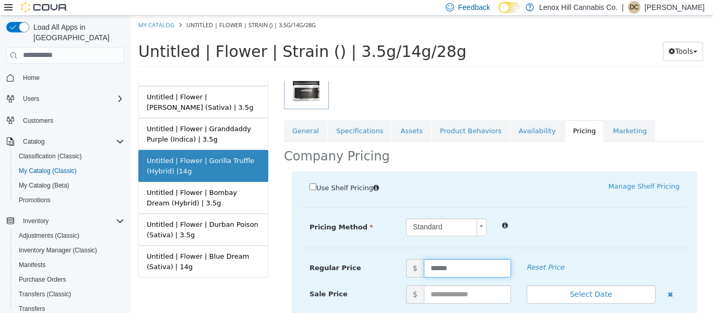
click at [438, 268] on input "******" at bounding box center [467, 267] width 87 height 18
type input "******"
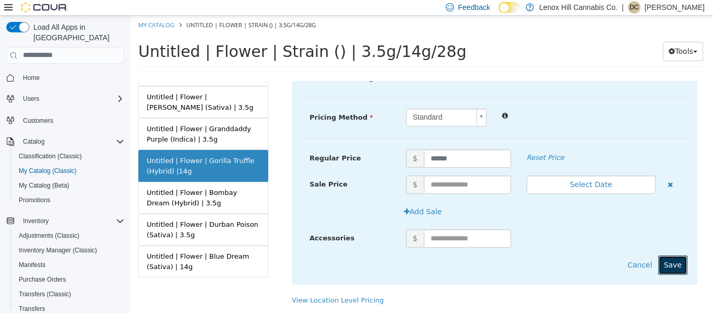
click at [671, 255] on button "Save" at bounding box center [672, 264] width 29 height 19
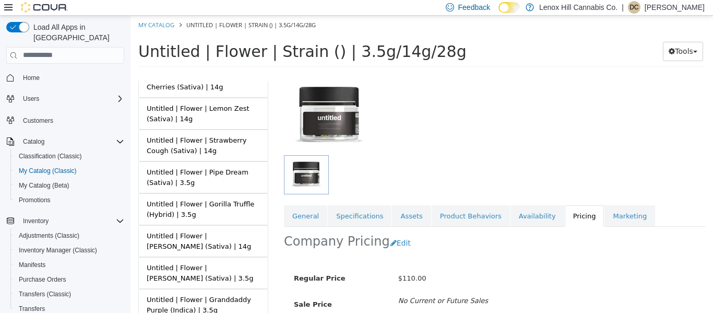
scroll to position [268, 0]
click at [214, 245] on div "Untitled | Flower | [PERSON_NAME] (Sativa) | 14g" at bounding box center [203, 241] width 113 height 20
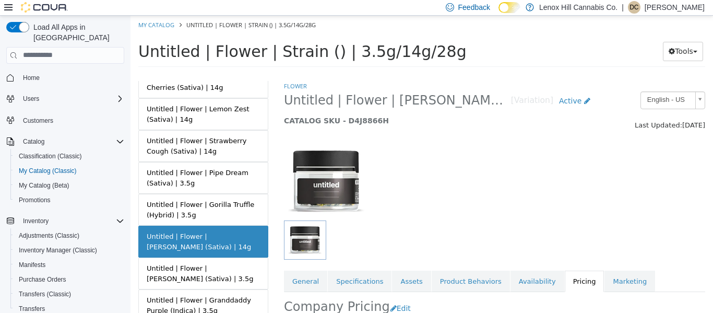
scroll to position [150, 2]
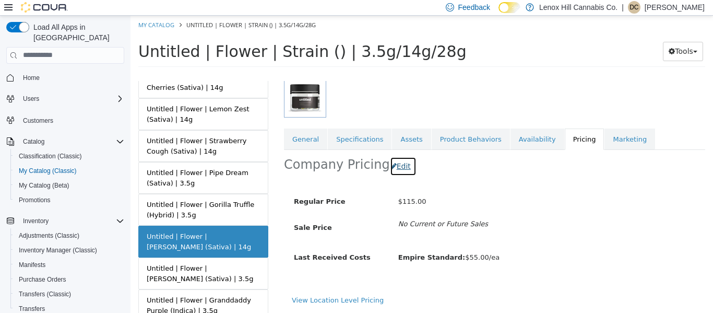
click at [395, 156] on button "Edit" at bounding box center [403, 165] width 27 height 19
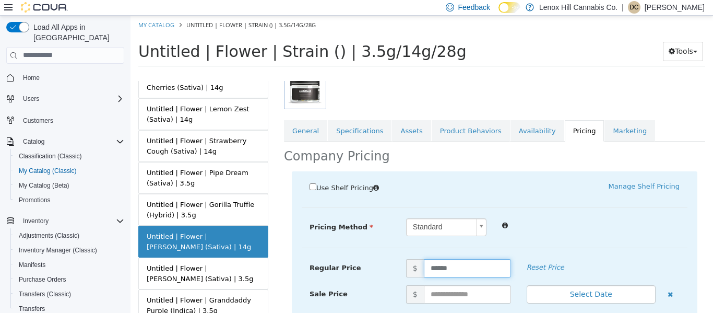
click at [437, 273] on input "******" at bounding box center [467, 267] width 87 height 18
type input "******"
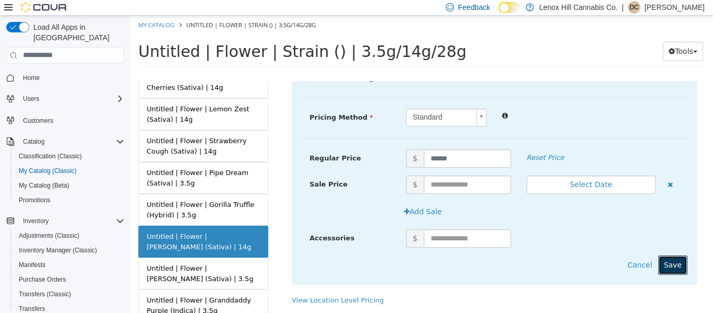
click at [663, 256] on button "Save" at bounding box center [672, 264] width 29 height 19
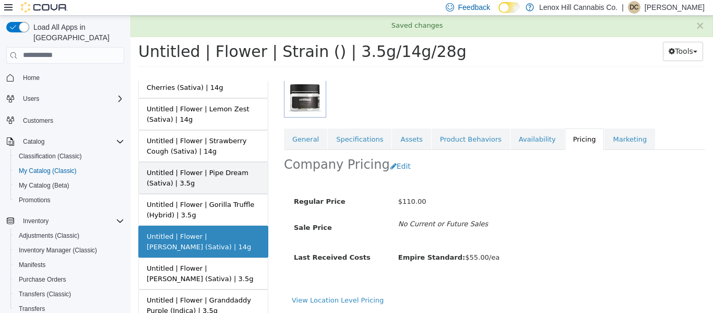
scroll to position [217, 0]
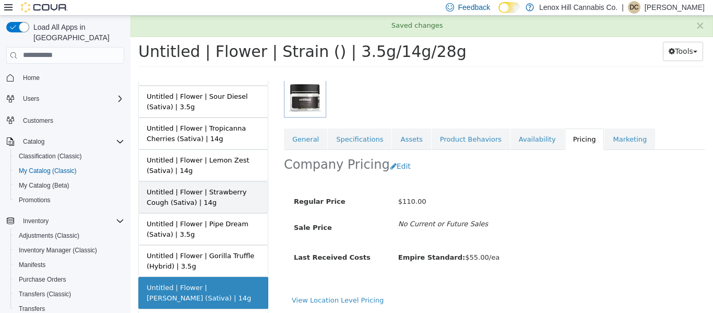
click at [178, 189] on div "Untitled | Flower | Strawberry Cough (Sativa) | 14g" at bounding box center [203, 196] width 113 height 20
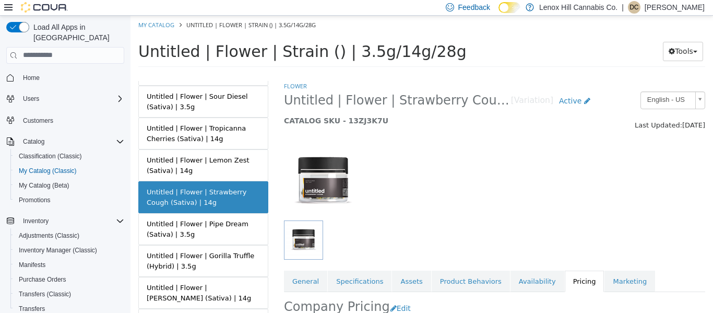
scroll to position [150, 2]
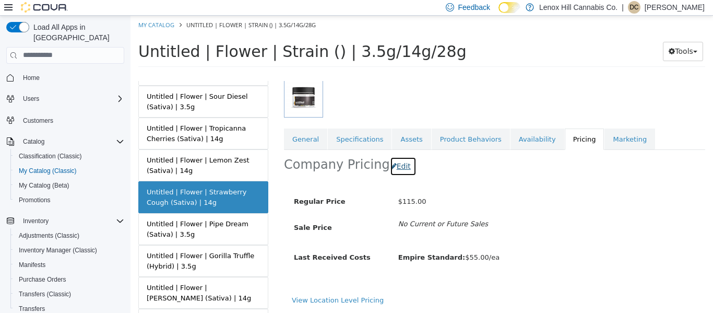
click at [395, 157] on button "Edit" at bounding box center [403, 165] width 27 height 19
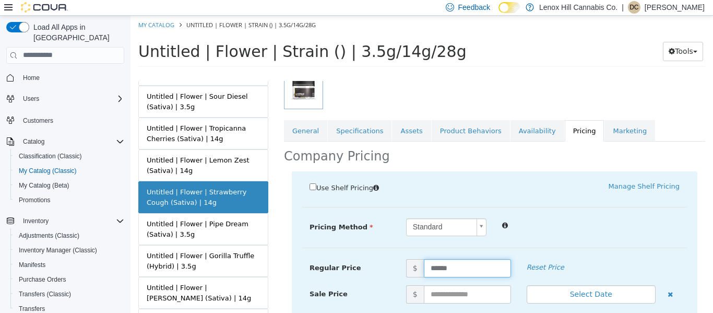
click at [437, 271] on input "******" at bounding box center [467, 267] width 87 height 18
type input "******"
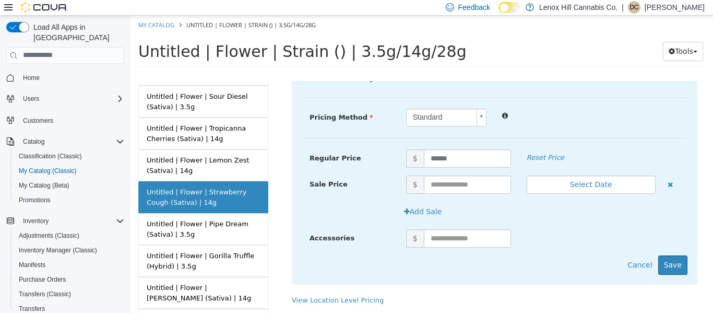
click at [670, 246] on div "Accessories $" at bounding box center [495, 242] width 386 height 26
click at [674, 259] on button "Save" at bounding box center [672, 264] width 29 height 19
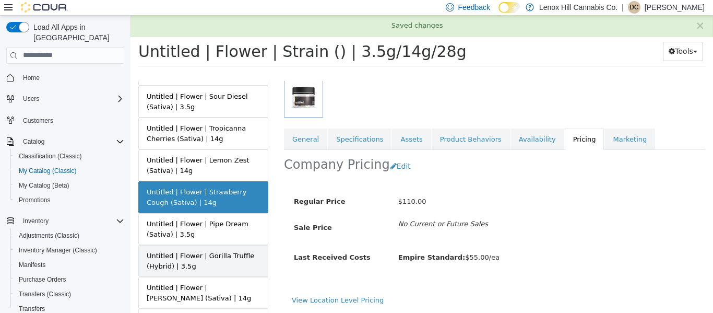
scroll to position [150, 2]
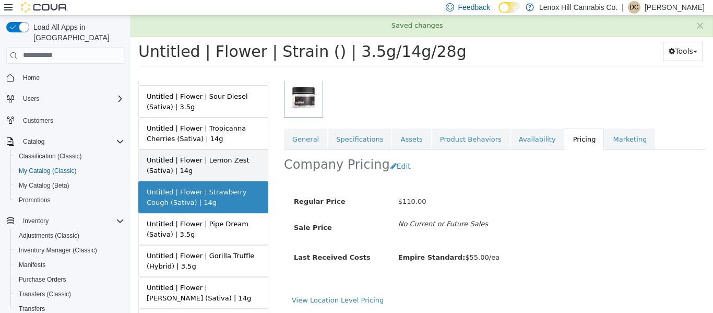
click at [209, 161] on div "Untitled | Flower | Lemon Zest (Sativa) | 14g" at bounding box center [203, 164] width 113 height 20
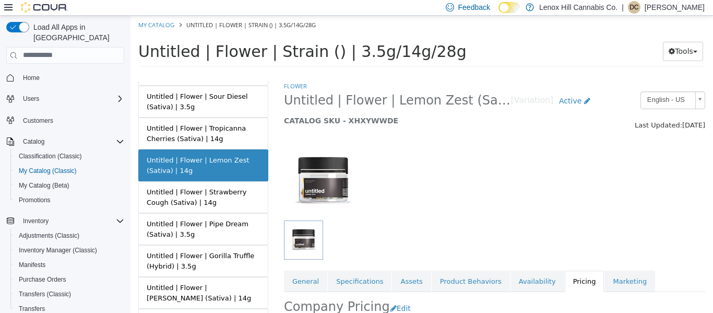
scroll to position [150, 2]
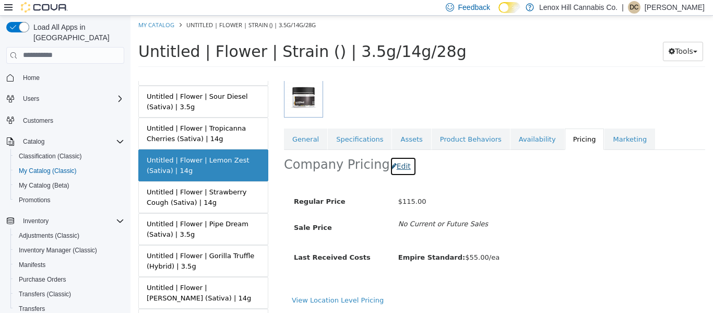
click at [390, 158] on button "Edit" at bounding box center [403, 165] width 27 height 19
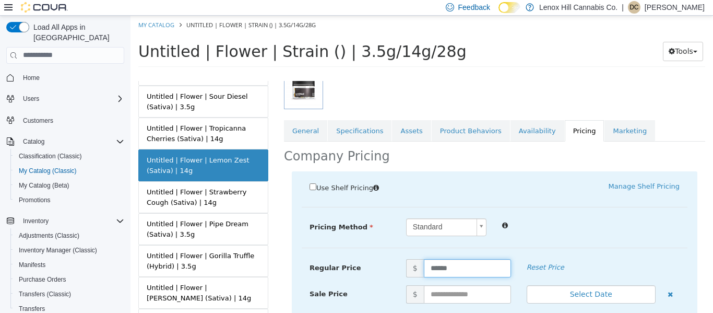
click at [437, 261] on input "******" at bounding box center [467, 267] width 87 height 18
type input "******"
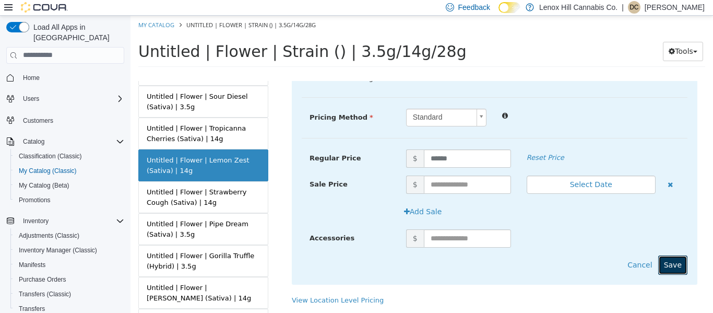
click at [658, 255] on button "Save" at bounding box center [672, 264] width 29 height 19
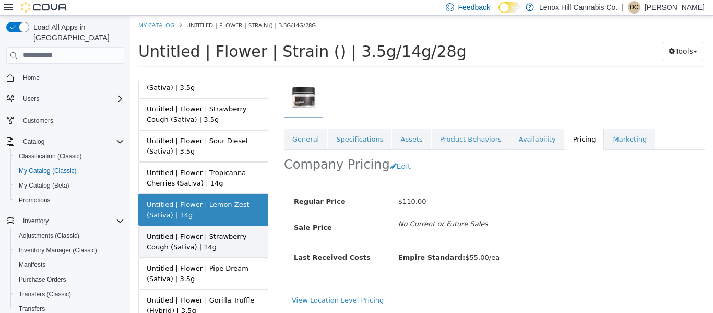
scroll to position [168, 0]
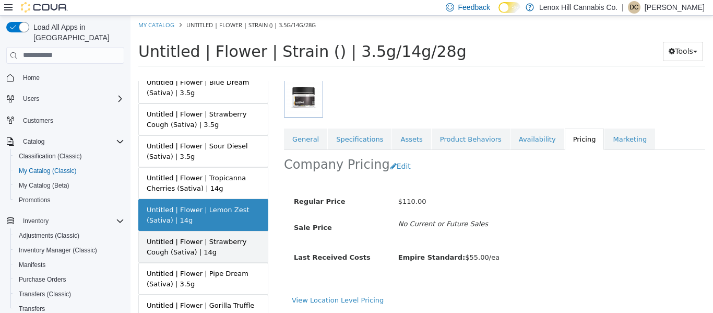
click at [206, 185] on div "Untitled | Flower | Tropicanna Cherries (Sativa) | 14g" at bounding box center [203, 182] width 113 height 20
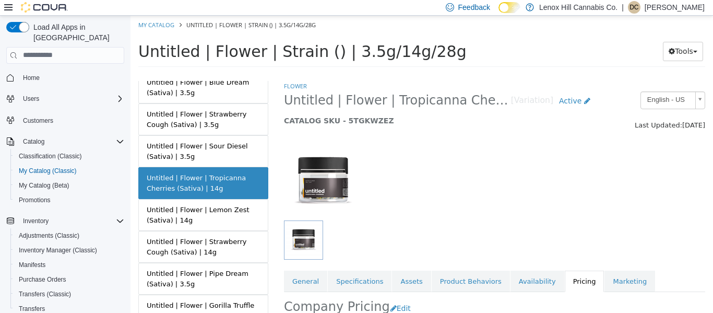
scroll to position [150, 2]
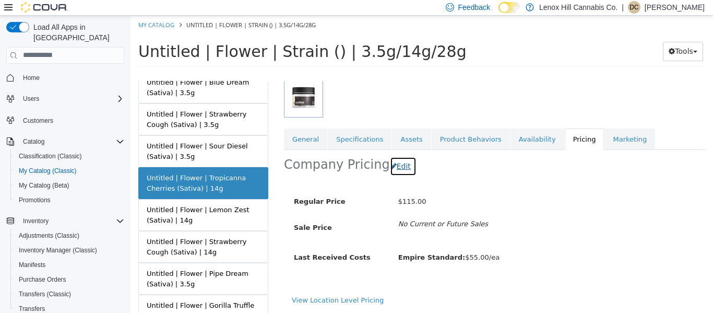
click at [390, 156] on button "Edit" at bounding box center [403, 165] width 27 height 19
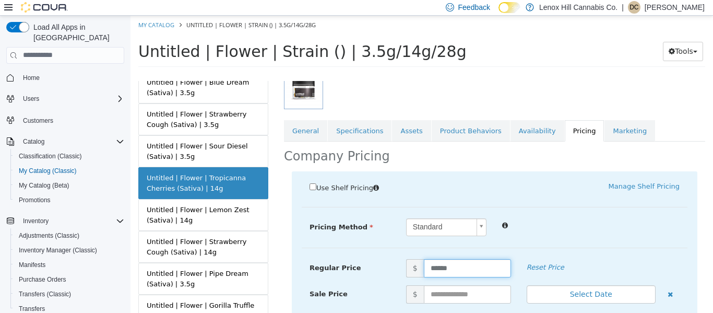
click at [437, 268] on input "******" at bounding box center [467, 267] width 87 height 18
type input "******"
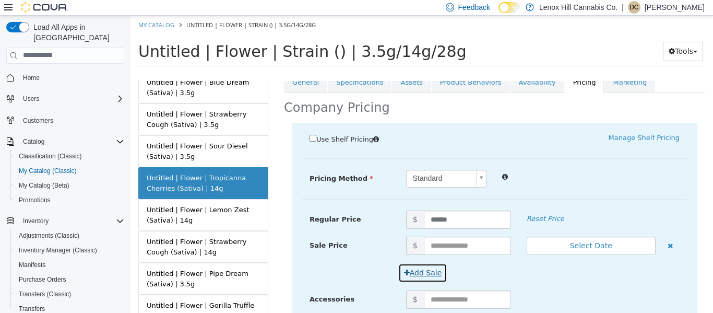
click at [437, 268] on button "Add Sale" at bounding box center [423, 272] width 50 height 19
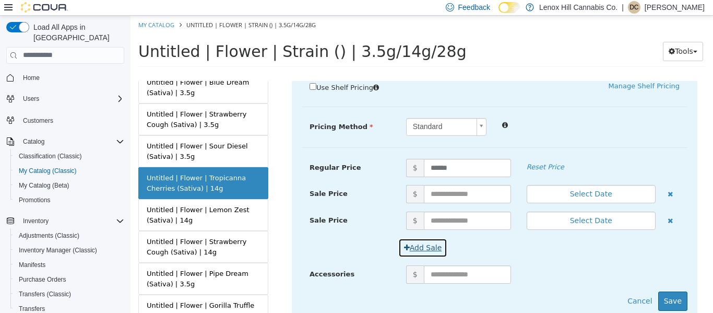
scroll to position [251, 4]
click at [658, 292] on button "Save" at bounding box center [672, 299] width 29 height 19
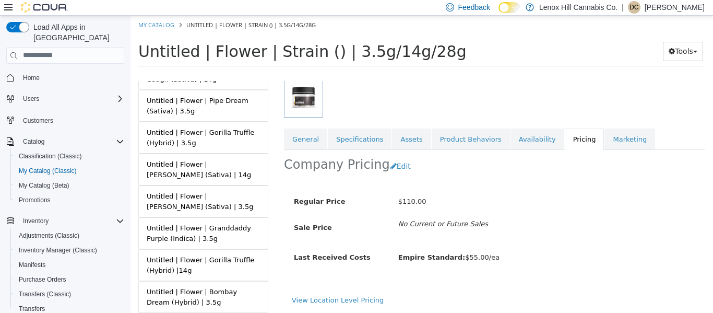
scroll to position [439, 0]
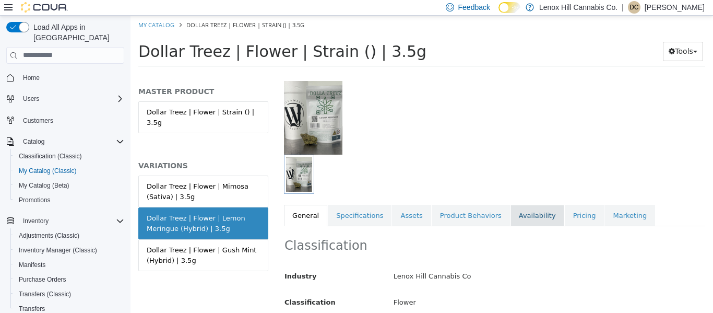
scroll to position [102, 0]
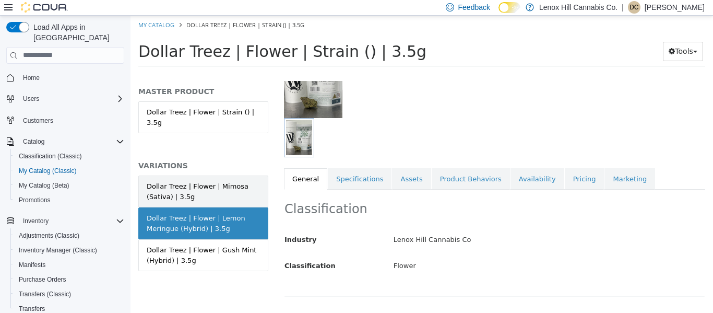
click at [231, 181] on div "Dollar Treez | Flower | Mimosa (Sativa) | 3.5g" at bounding box center [203, 191] width 113 height 20
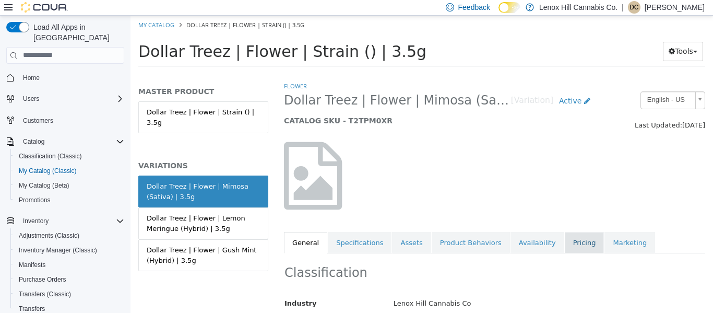
click at [565, 248] on link "Pricing" at bounding box center [585, 242] width 40 height 22
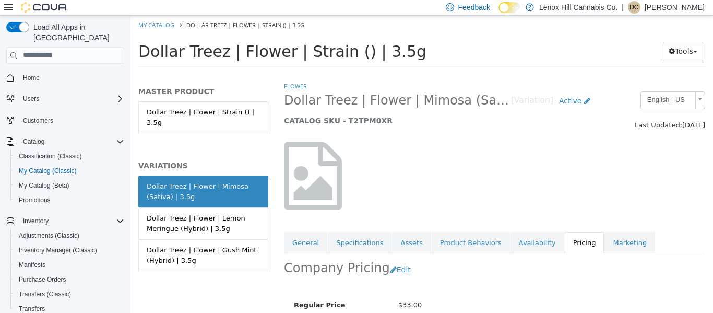
scroll to position [104, 0]
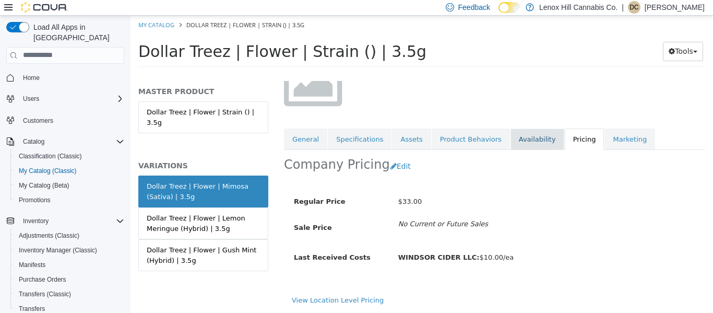
click at [513, 139] on link "Availability" at bounding box center [537, 139] width 54 height 22
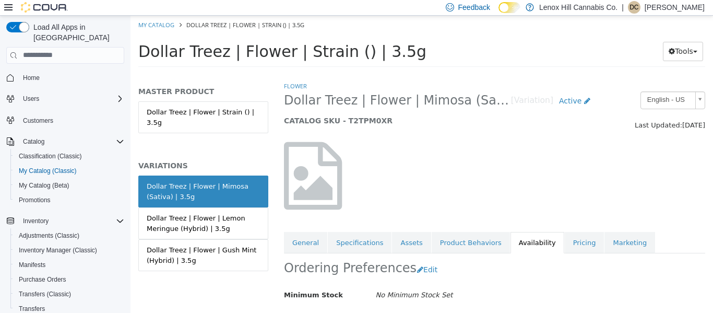
scroll to position [107, 0]
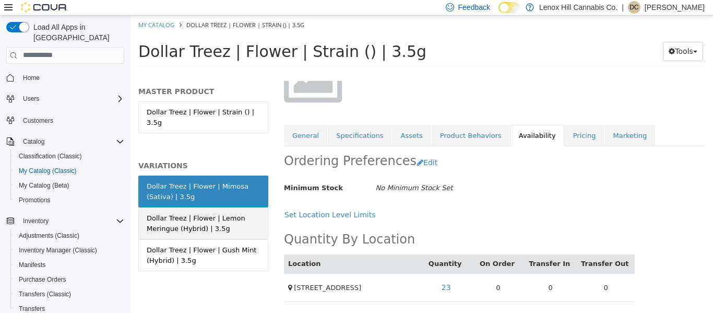
click at [221, 212] on div "Dollar Treez | Flower | Lemon Meringue (Hybrid) | 3.5g" at bounding box center [203, 222] width 113 height 20
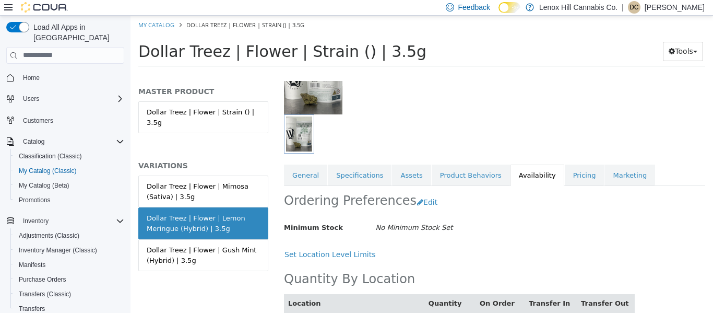
scroll to position [146, 0]
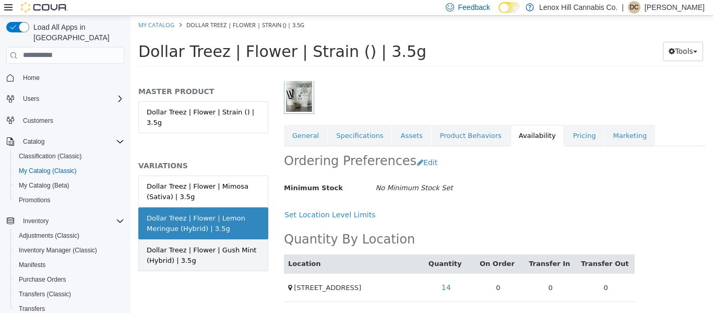
click at [185, 244] on div "Dollar Treez | Flower | Gush Mint (Hybrid) | 3.5g" at bounding box center [203, 254] width 113 height 20
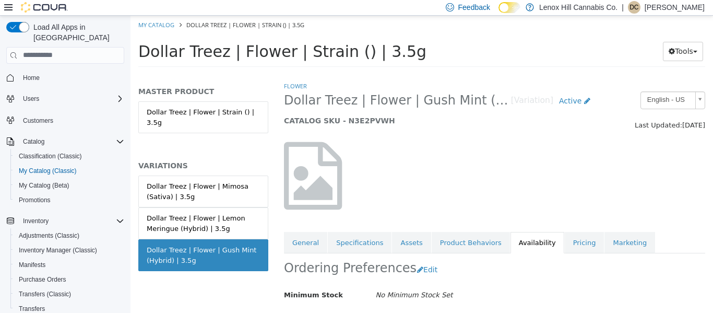
scroll to position [107, 0]
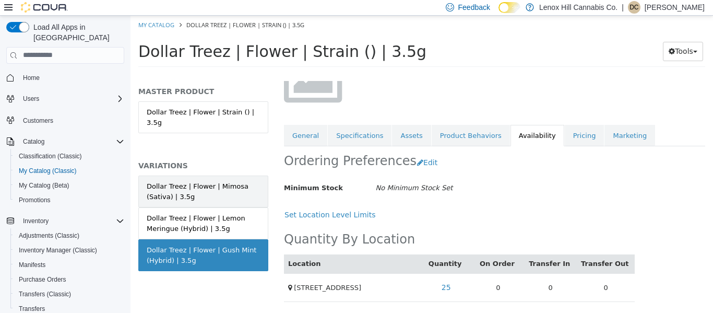
click at [217, 188] on div "Dollar Treez | Flower | Mimosa (Sativa) | 3.5g" at bounding box center [203, 191] width 113 height 20
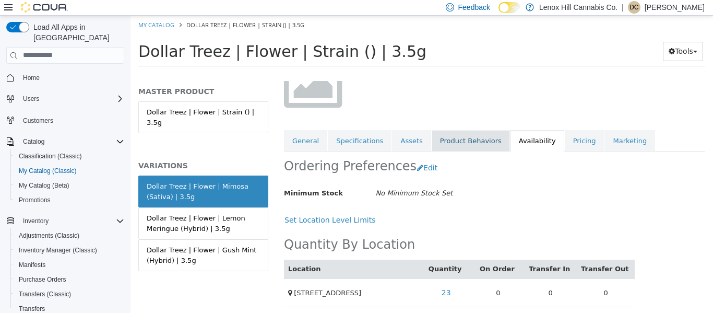
scroll to position [101, 0]
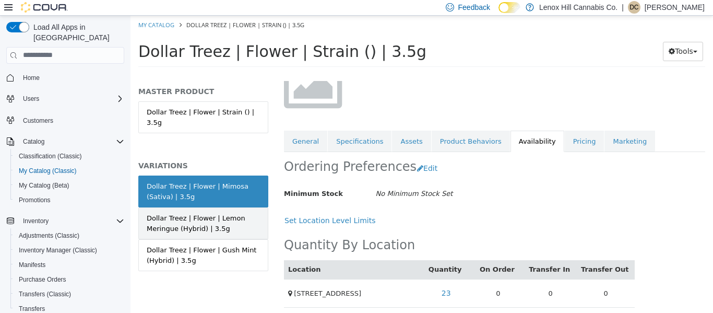
click at [182, 212] on div "Dollar Treez | Flower | Lemon Meringue (Hybrid) | 3.5g" at bounding box center [203, 222] width 113 height 20
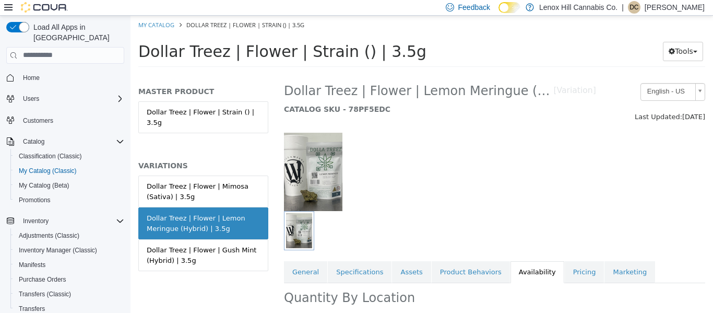
scroll to position [101, 0]
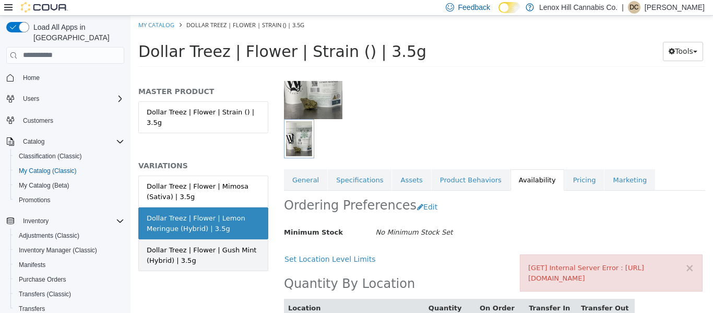
click at [178, 252] on div "Dollar Treez | Flower | Gush Mint (Hybrid) | 3.5g" at bounding box center [203, 254] width 113 height 20
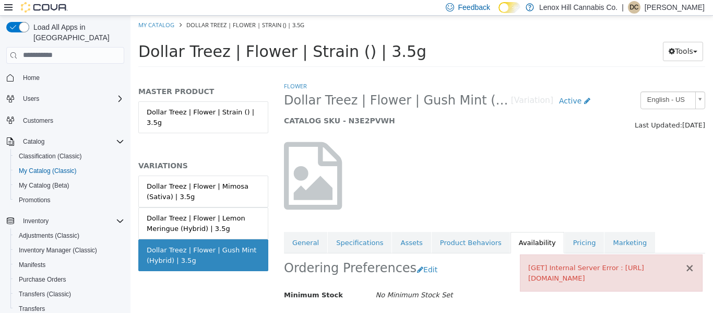
click at [689, 262] on button "×" at bounding box center [689, 267] width 9 height 11
